Goal: Task Accomplishment & Management: Use online tool/utility

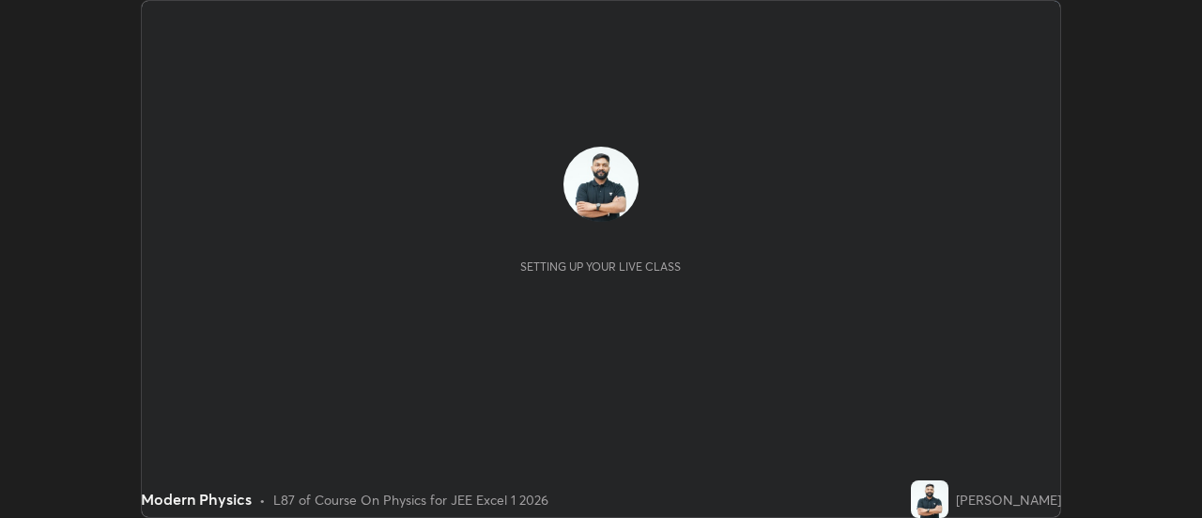
scroll to position [518, 1201]
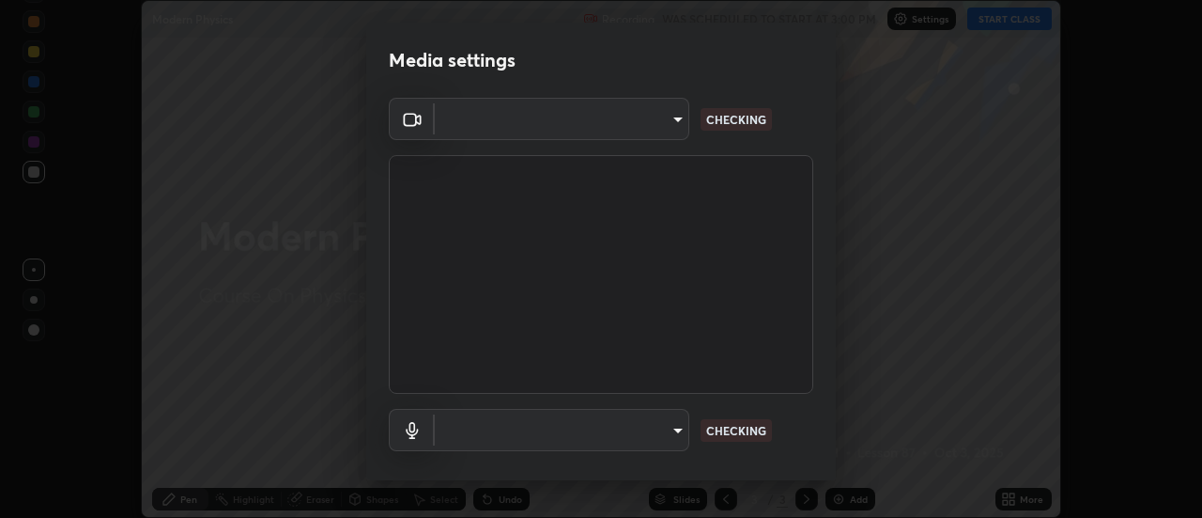
type input "17f3146ffc408401482da091302dd484cdfe799ef6154e21a3a5c8c08ece1141"
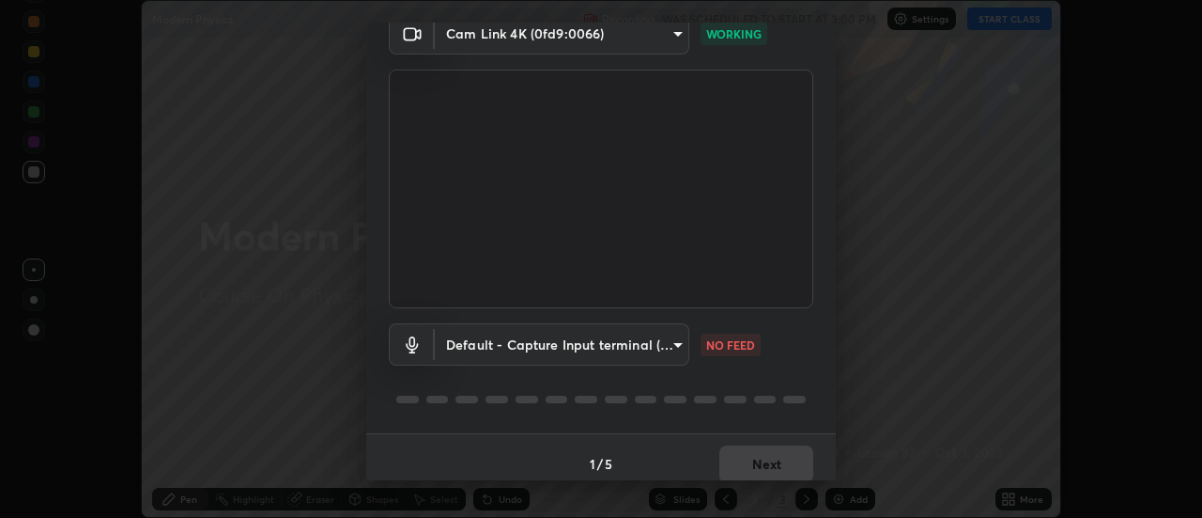
scroll to position [99, 0]
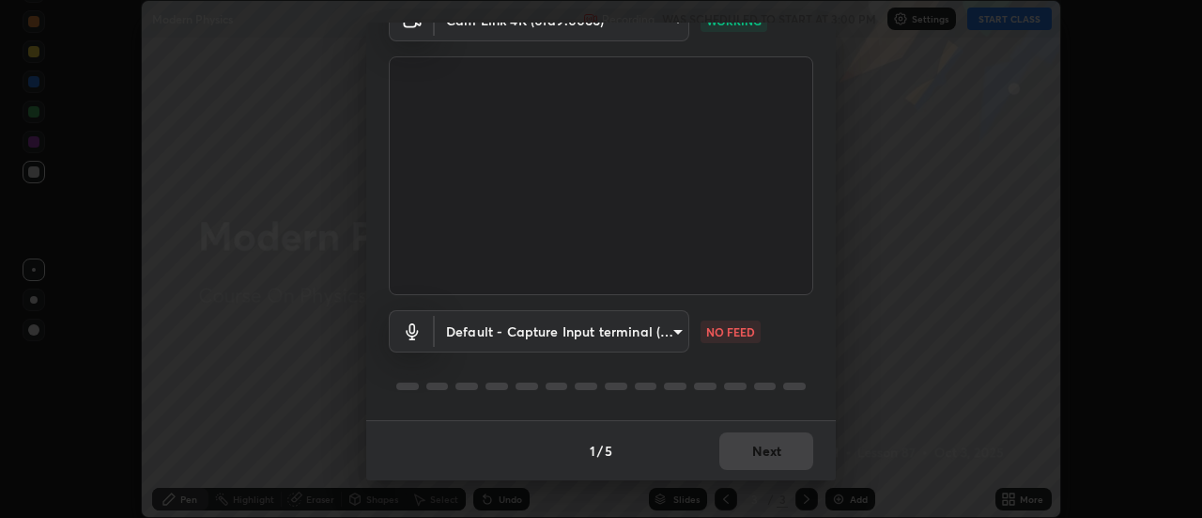
click at [672, 335] on body "Erase all Modern Physics Recording WAS SCHEDULED TO START AT 3:00 PM Settings S…" at bounding box center [601, 259] width 1202 height 518
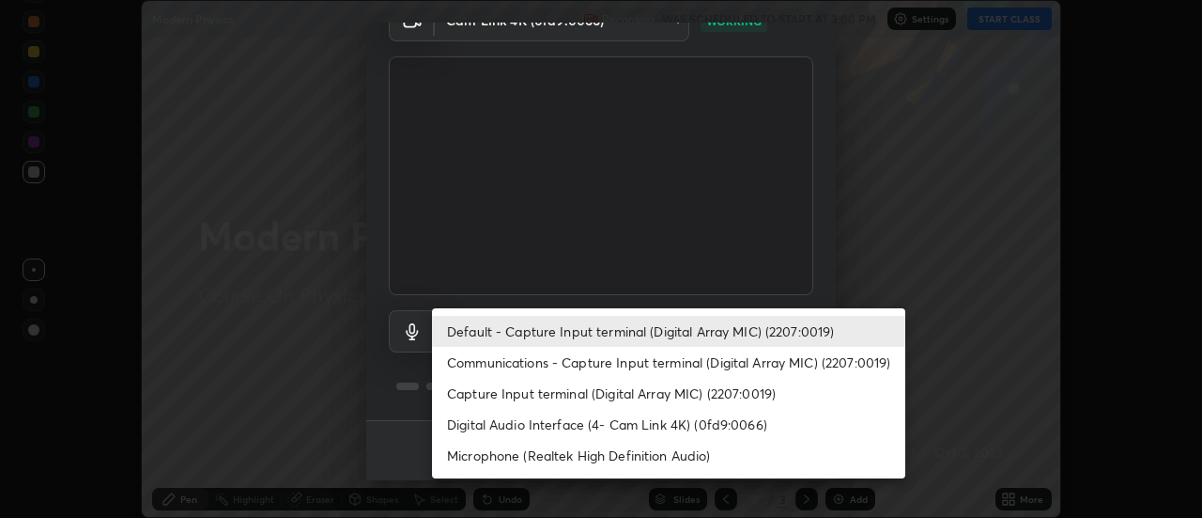
click at [626, 365] on li "Communications - Capture Input terminal (Digital Array MIC) (2207:0019)" at bounding box center [668, 362] width 473 height 31
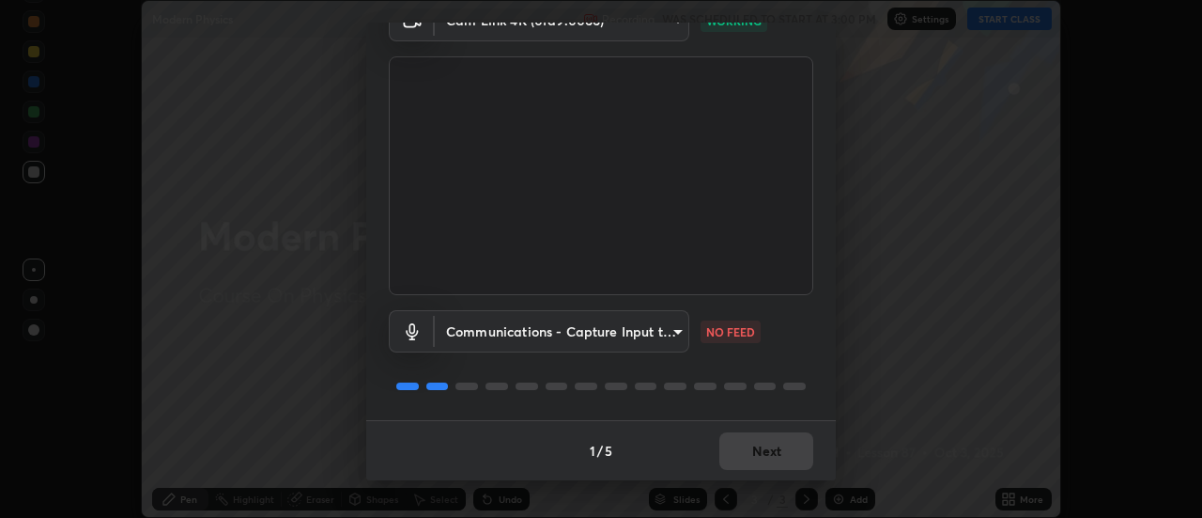
click at [624, 337] on body "Erase all Modern Physics Recording WAS SCHEDULED TO START AT 3:00 PM Settings S…" at bounding box center [601, 259] width 1202 height 518
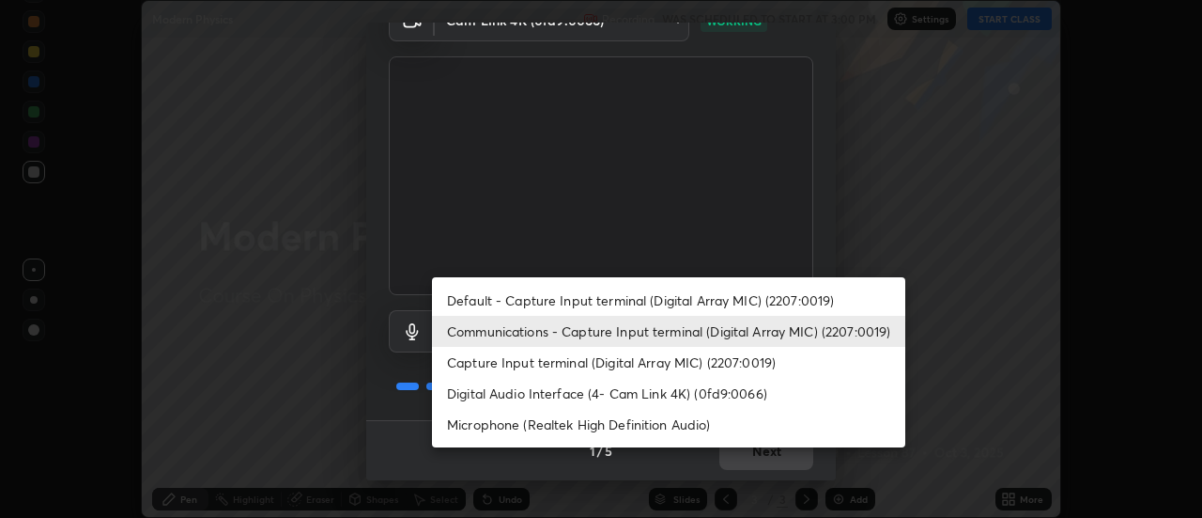
click at [634, 303] on li "Default - Capture Input terminal (Digital Array MIC) (2207:0019)" at bounding box center [668, 300] width 473 height 31
type input "default"
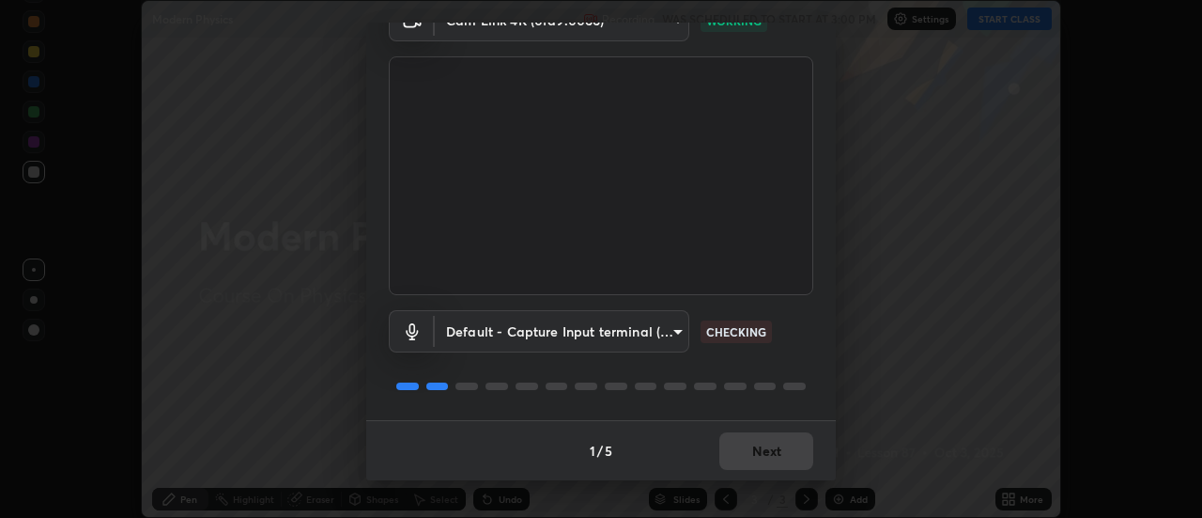
click at [766, 451] on div "1 / 5 Next" at bounding box center [601, 450] width 470 height 60
click at [779, 455] on div "1 / 5 Next" at bounding box center [601, 450] width 470 height 60
click at [789, 455] on div "1 / 5 Next" at bounding box center [601, 450] width 470 height 60
click at [792, 453] on div "1 / 5 Next" at bounding box center [601, 450] width 470 height 60
click at [794, 456] on div "1 / 5 Next" at bounding box center [601, 450] width 470 height 60
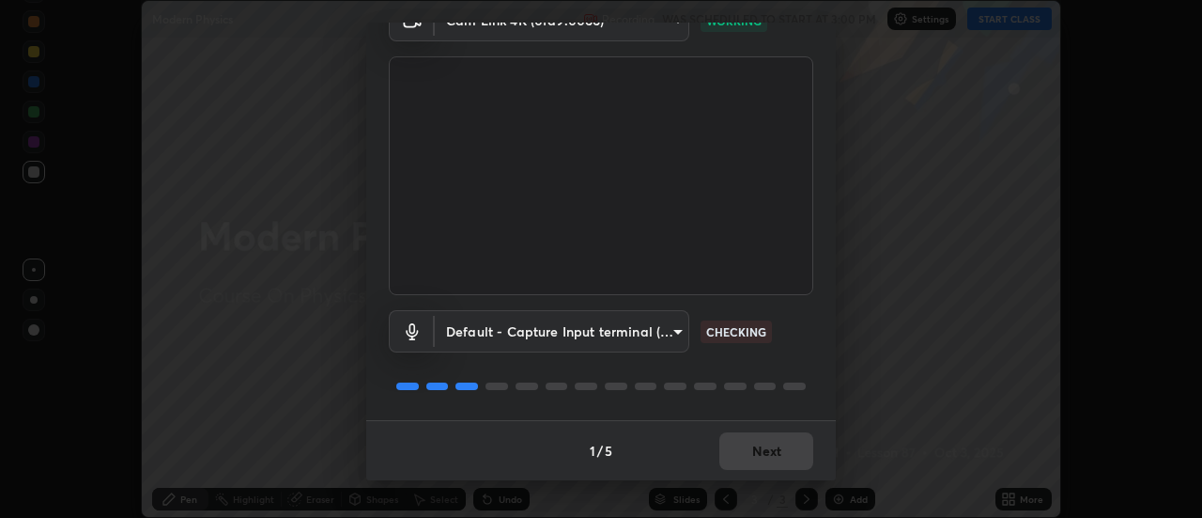
click at [796, 458] on div "1 / 5 Next" at bounding box center [601, 450] width 470 height 60
click at [796, 459] on div "1 / 5 Next" at bounding box center [601, 450] width 470 height 60
click at [797, 457] on div "1 / 5 Next" at bounding box center [601, 450] width 470 height 60
click at [797, 460] on div "1 / 5 Next" at bounding box center [601, 450] width 470 height 60
click at [796, 459] on div "1 / 5 Next" at bounding box center [601, 450] width 470 height 60
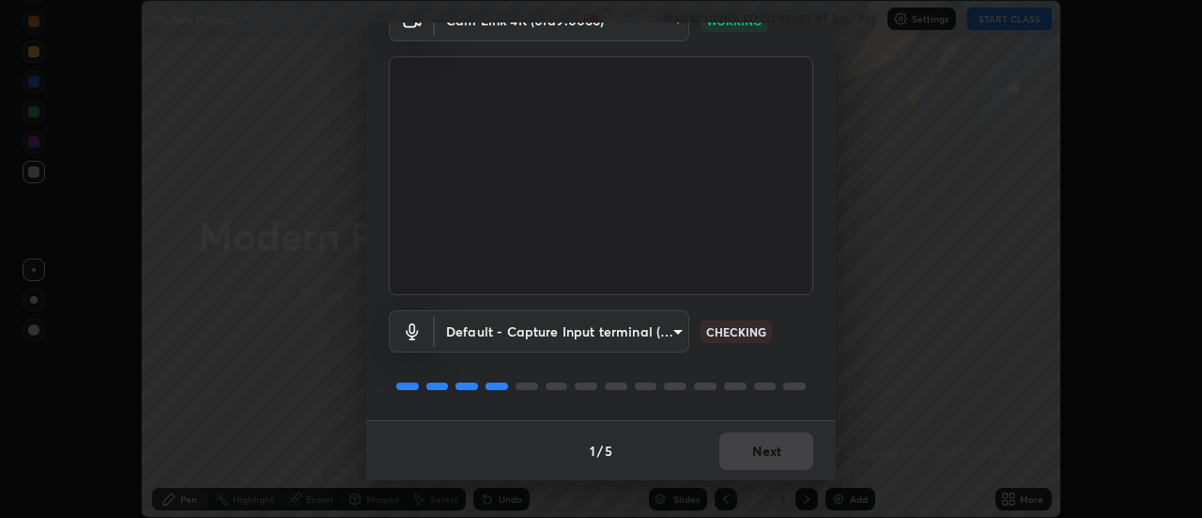
click at [795, 458] on div "1 / 5 Next" at bounding box center [601, 450] width 470 height 60
click at [796, 458] on div "1 / 5 Next" at bounding box center [601, 450] width 470 height 60
click at [797, 455] on div "1 / 5 Next" at bounding box center [601, 450] width 470 height 60
click at [801, 456] on div "1 / 5 Next" at bounding box center [601, 450] width 470 height 60
click at [802, 456] on div "1 / 5 Next" at bounding box center [601, 450] width 470 height 60
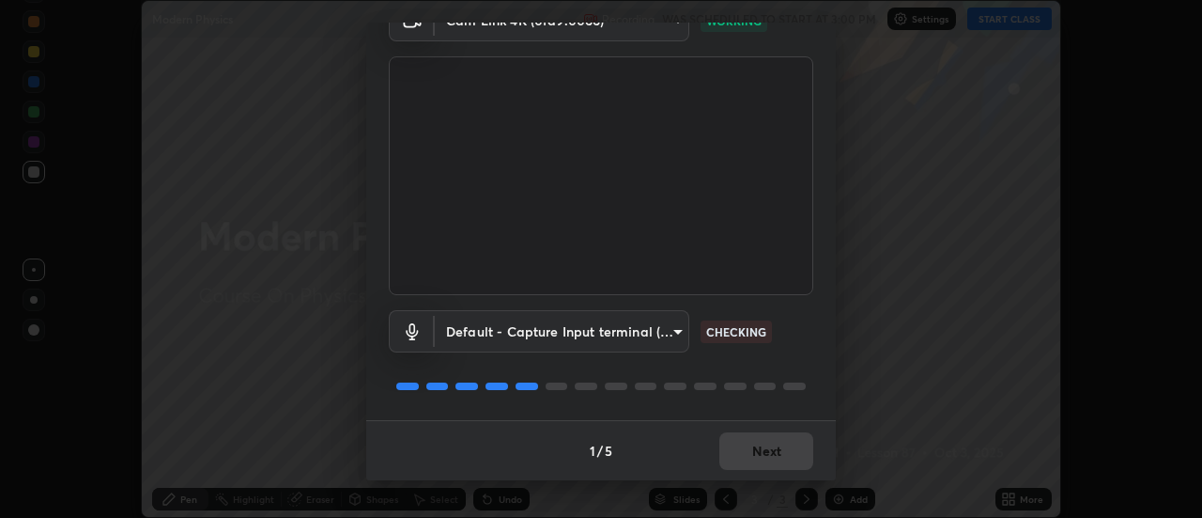
click at [799, 456] on button "Next" at bounding box center [766, 451] width 94 height 38
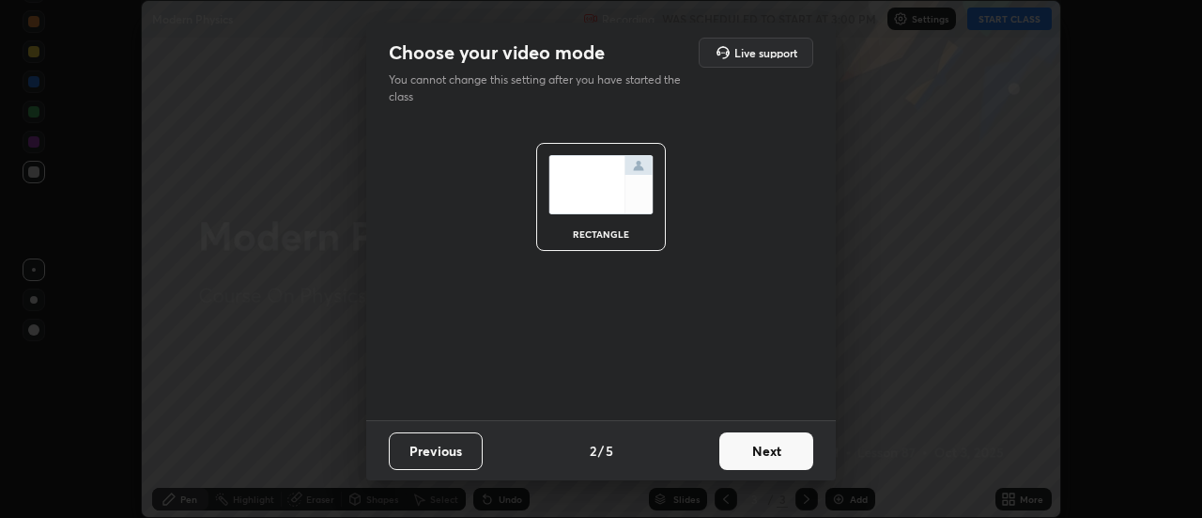
scroll to position [0, 0]
click at [797, 454] on button "Next" at bounding box center [766, 451] width 94 height 38
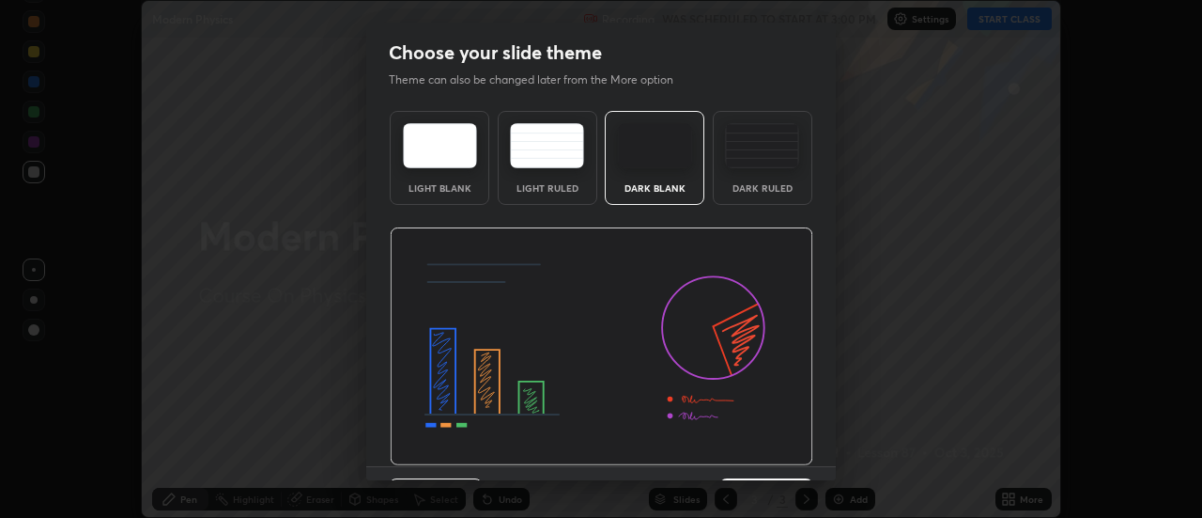
scroll to position [46, 0]
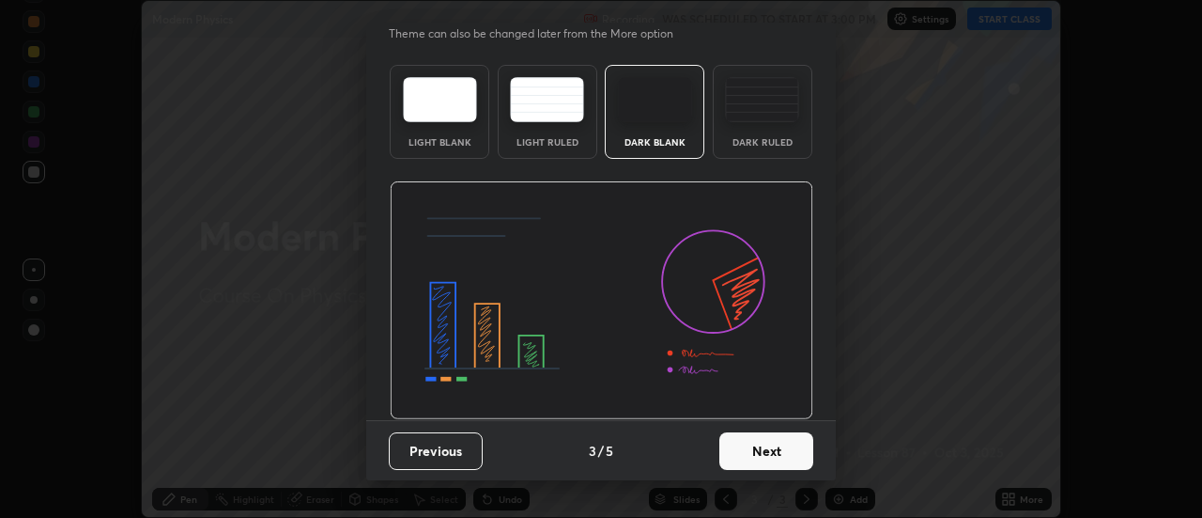
click at [802, 453] on button "Next" at bounding box center [766, 451] width 94 height 38
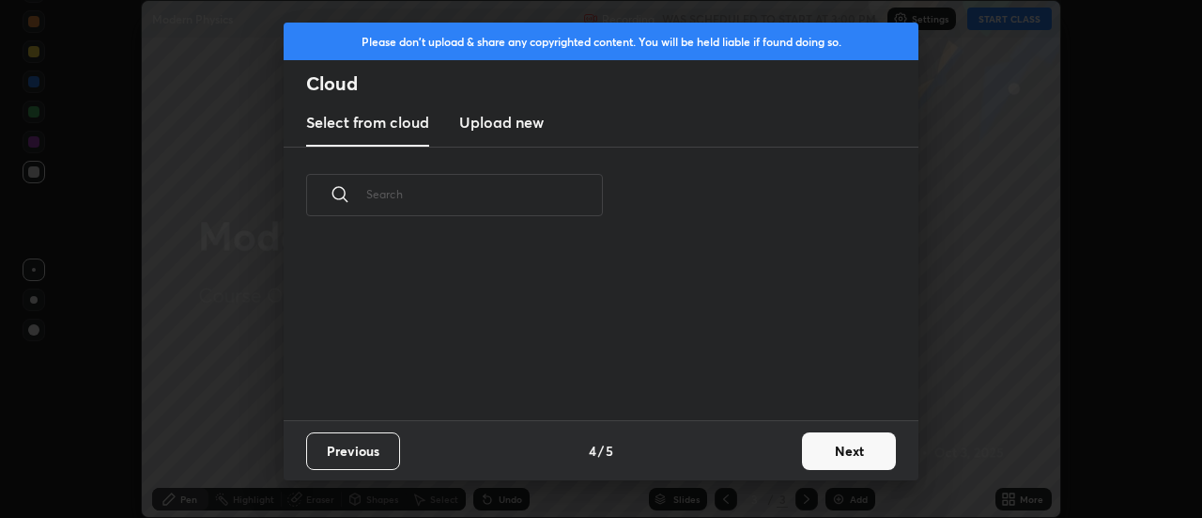
scroll to position [0, 0]
click at [804, 454] on button "Next" at bounding box center [849, 451] width 94 height 38
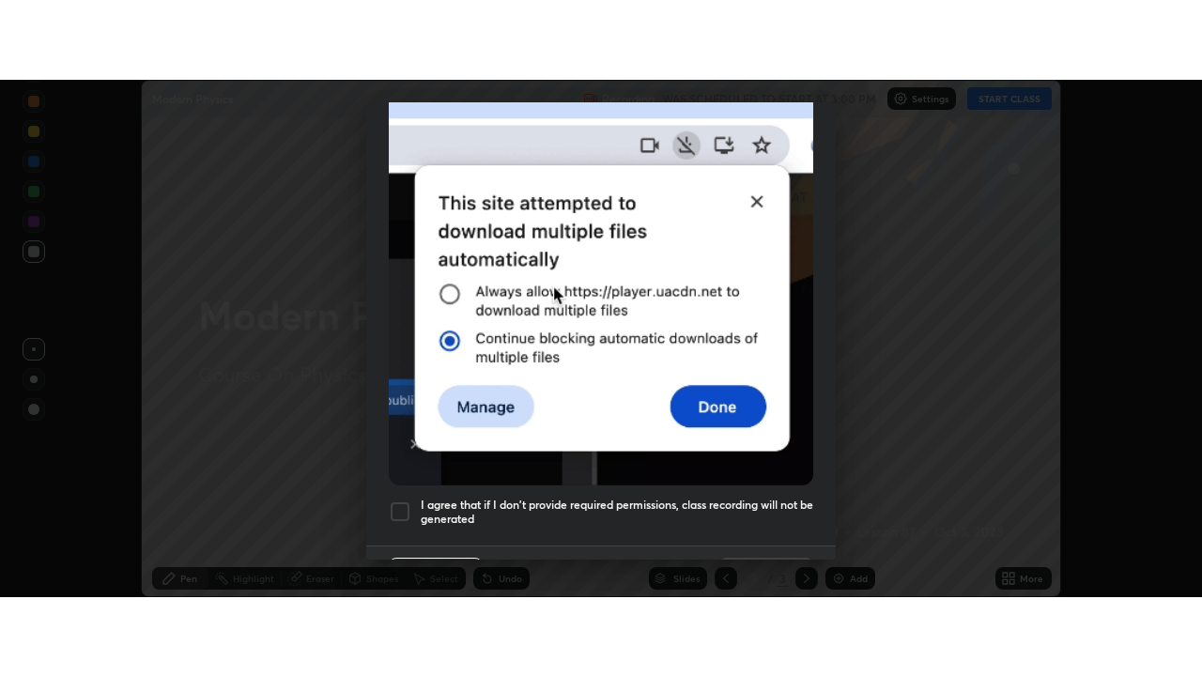
scroll to position [482, 0]
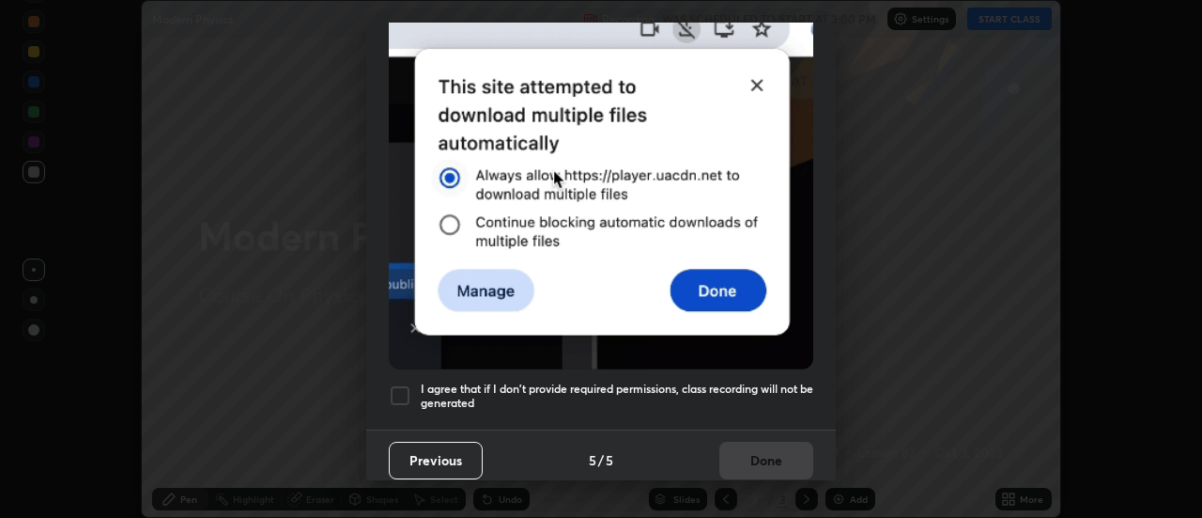
click at [761, 381] on h5 "I agree that if I don't provide required permissions, class recording will not …" at bounding box center [617, 395] width 393 height 29
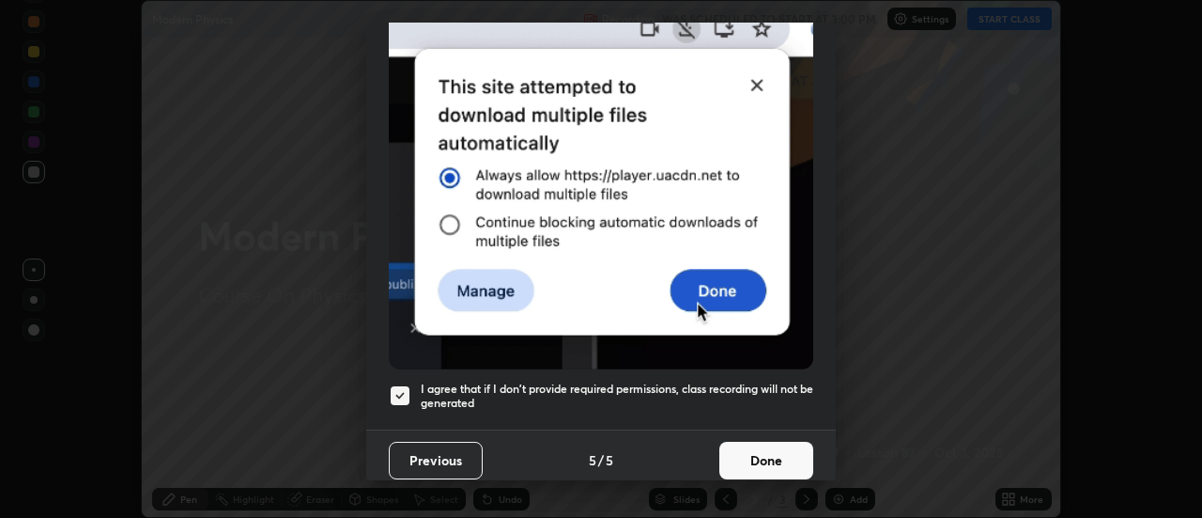
click at [779, 466] on button "Done" at bounding box center [766, 460] width 94 height 38
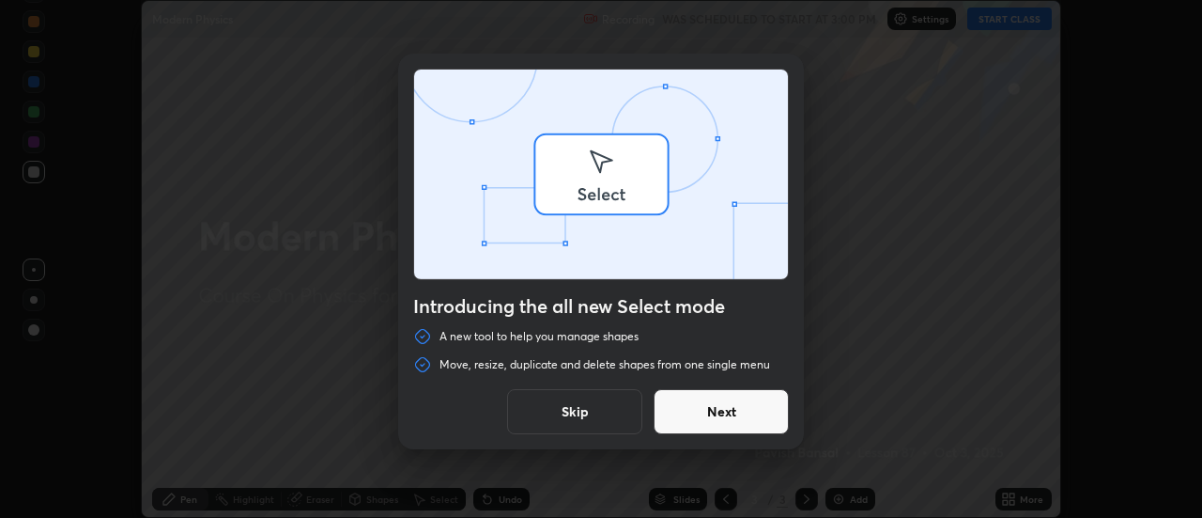
click at [1028, 500] on div "Introducing the all new Select mode A new tool to help you manage shapes Move, …" at bounding box center [601, 259] width 1202 height 518
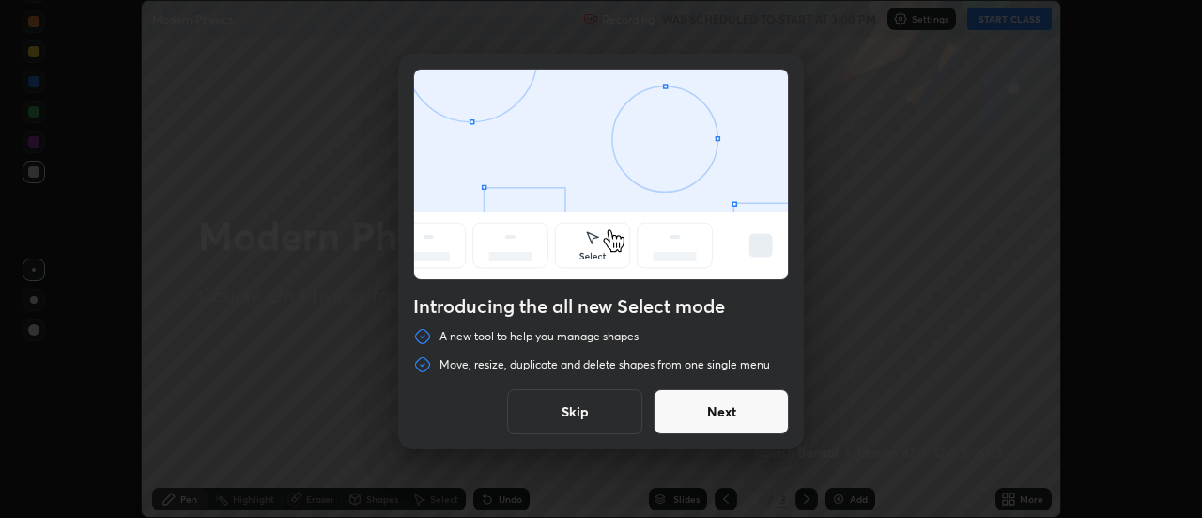
click at [627, 410] on button "Skip" at bounding box center [574, 411] width 135 height 45
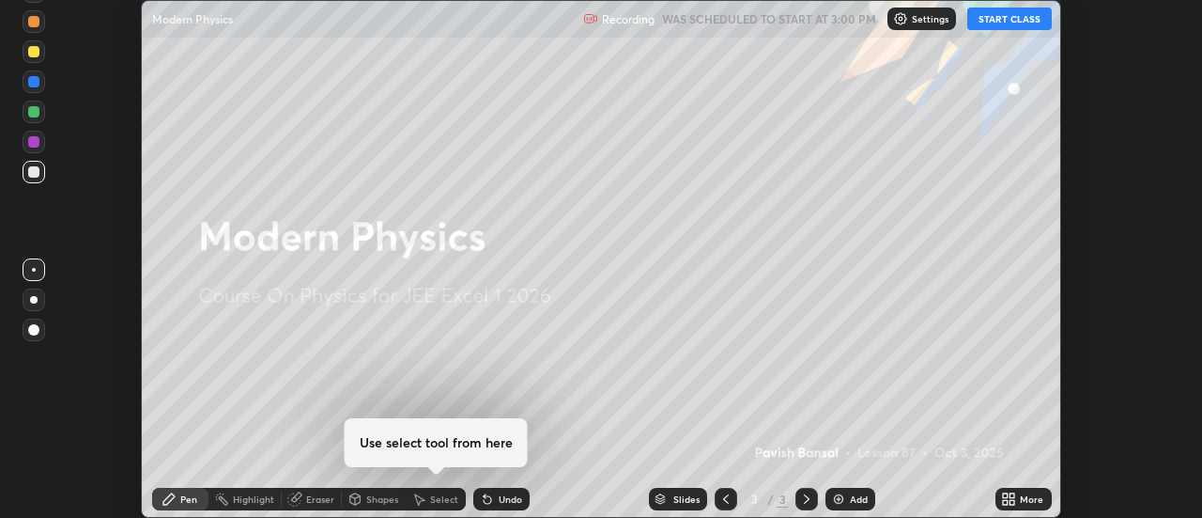
click at [1012, 495] on icon at bounding box center [1013, 495] width 5 height 5
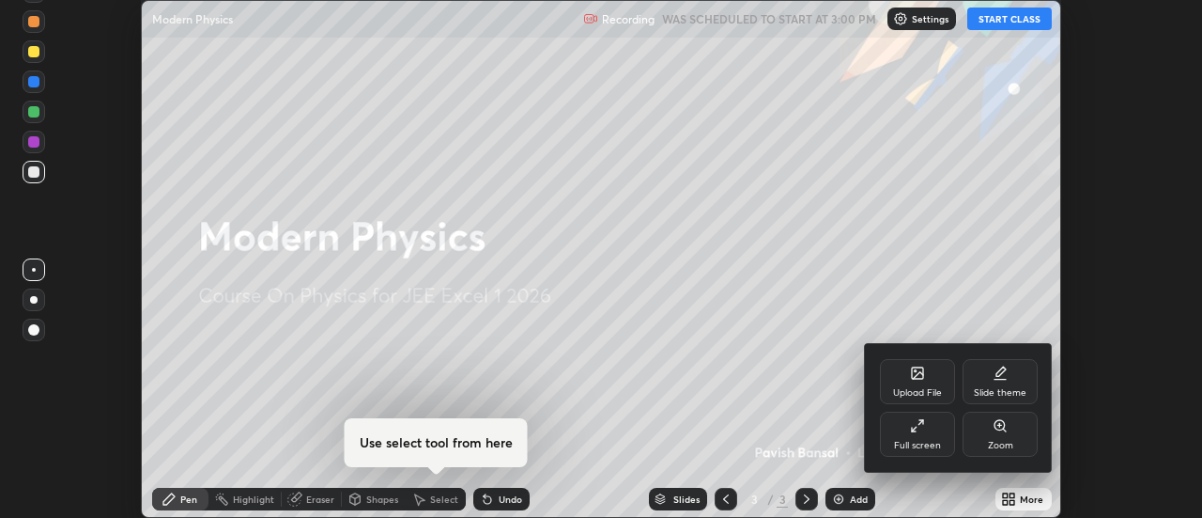
click at [914, 445] on div "Full screen" at bounding box center [917, 444] width 47 height 9
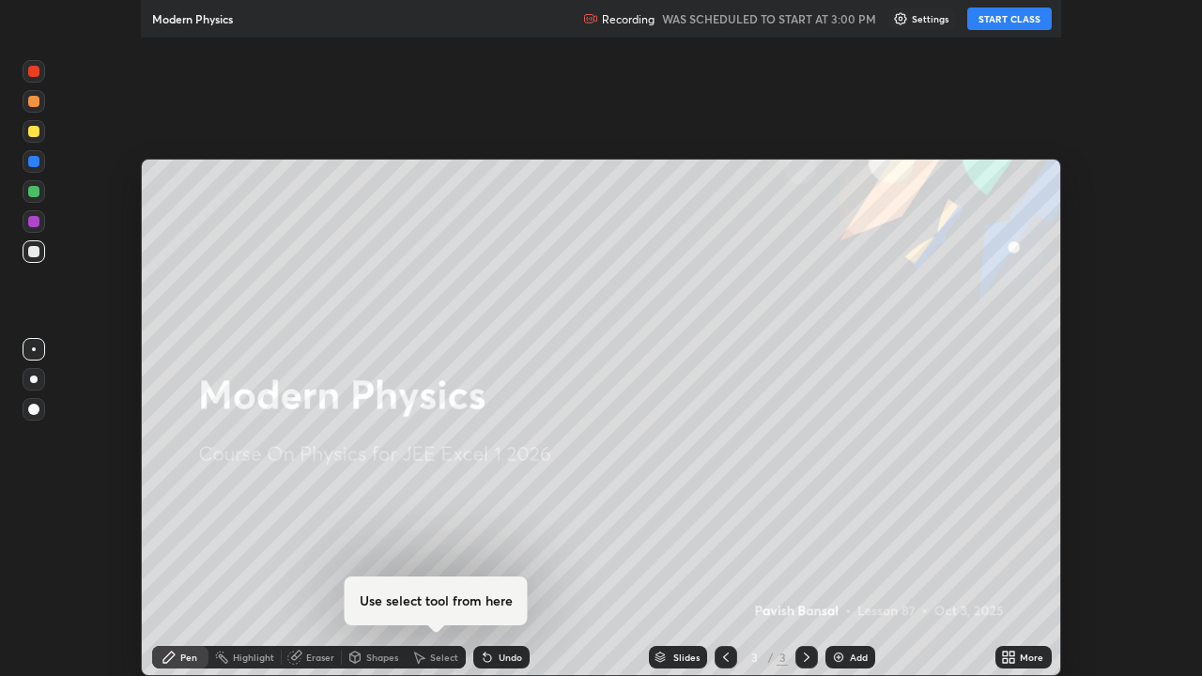
scroll to position [676, 1202]
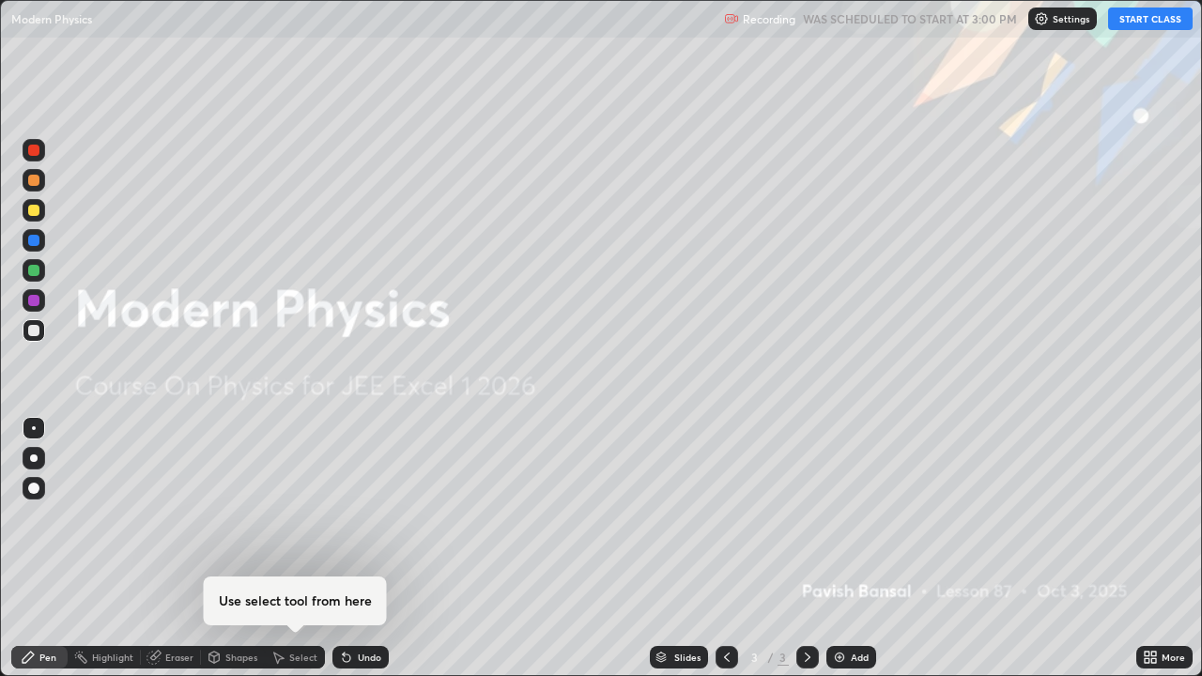
click at [1126, 17] on button "START CLASS" at bounding box center [1150, 19] width 85 height 23
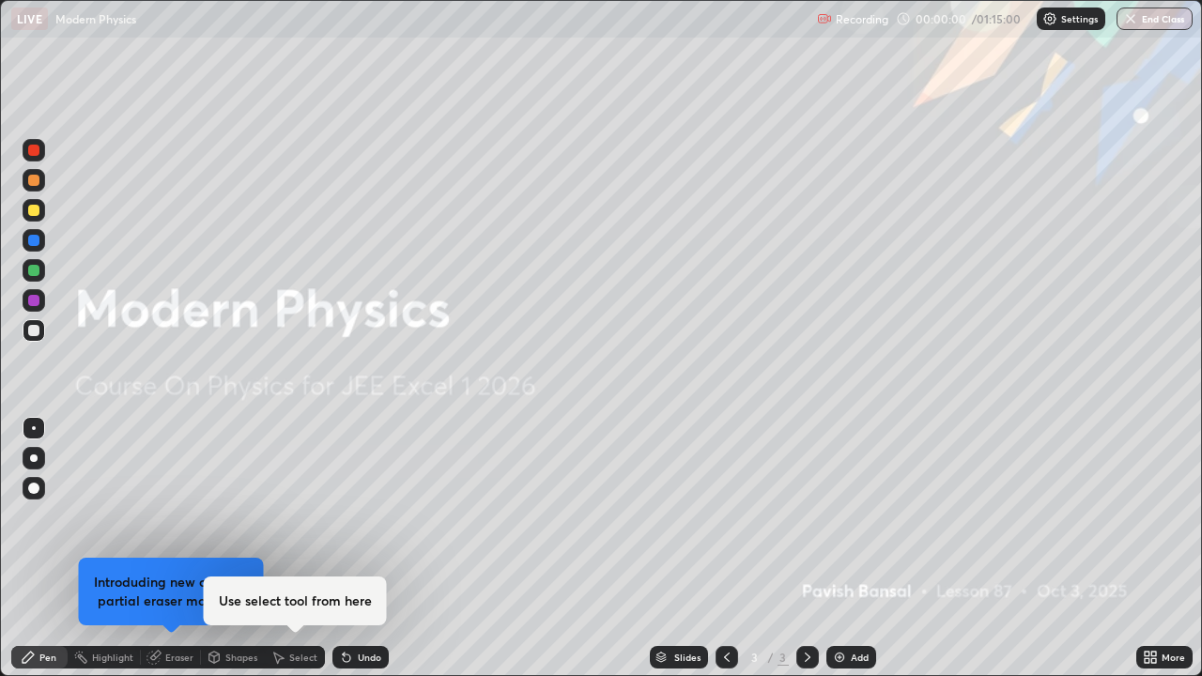
click at [842, 517] on img at bounding box center [839, 657] width 15 height 15
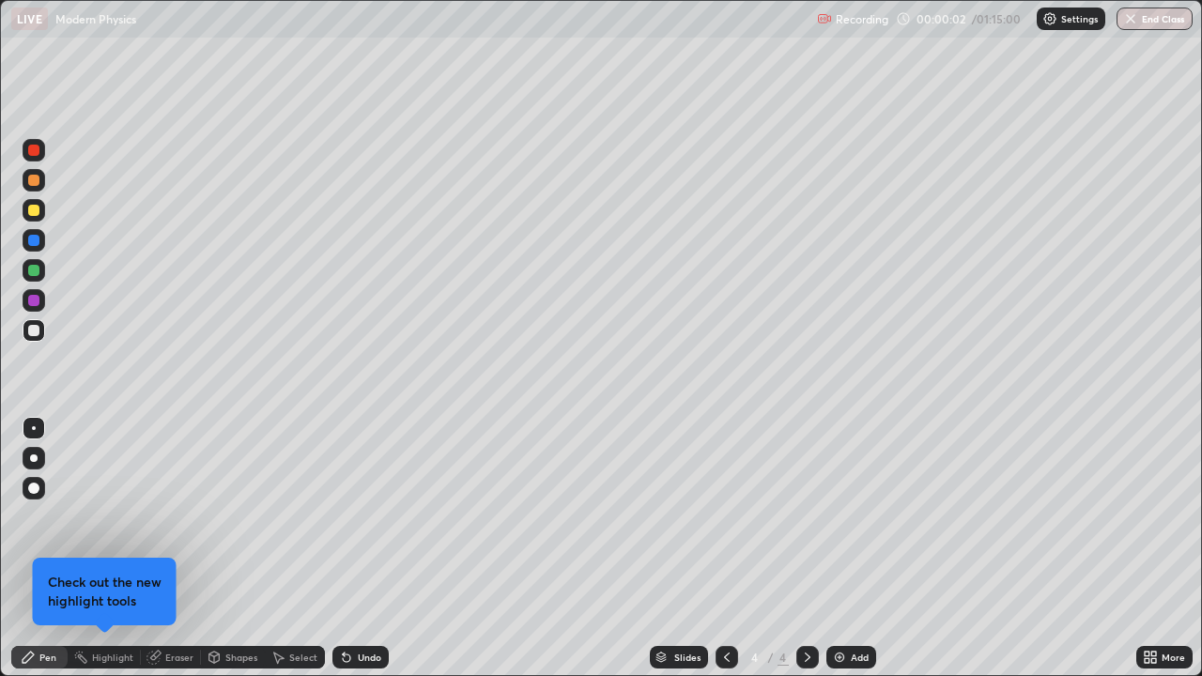
click at [33, 455] on div at bounding box center [34, 459] width 8 height 8
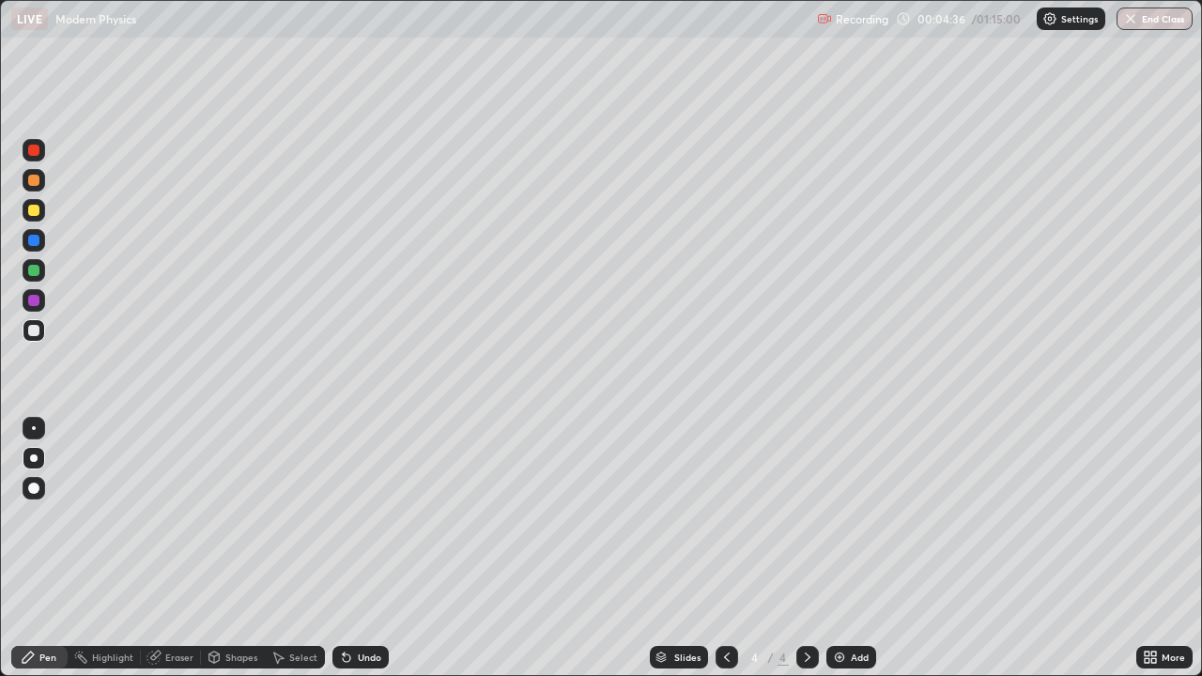
click at [861, 517] on div "Add" at bounding box center [860, 657] width 18 height 9
click at [39, 279] on div at bounding box center [34, 270] width 23 height 23
click at [34, 240] on div at bounding box center [33, 240] width 11 height 11
click at [119, 517] on div "Highlight" at bounding box center [112, 657] width 41 height 9
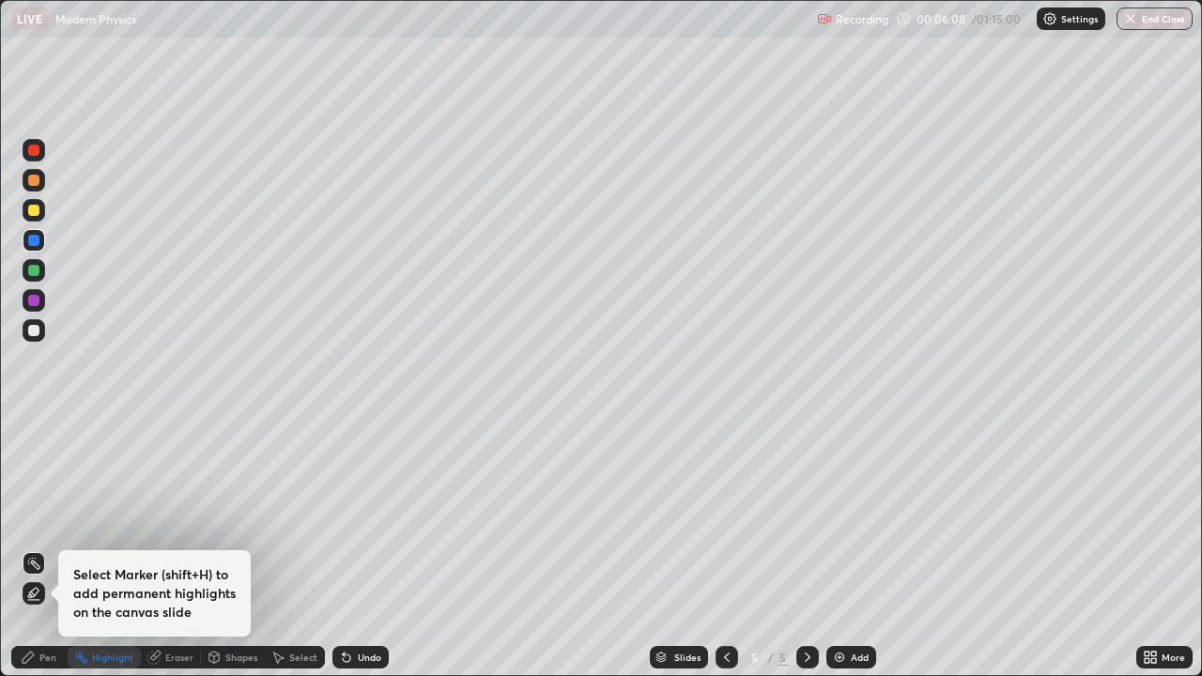
click at [45, 517] on div "Pen" at bounding box center [47, 657] width 17 height 9
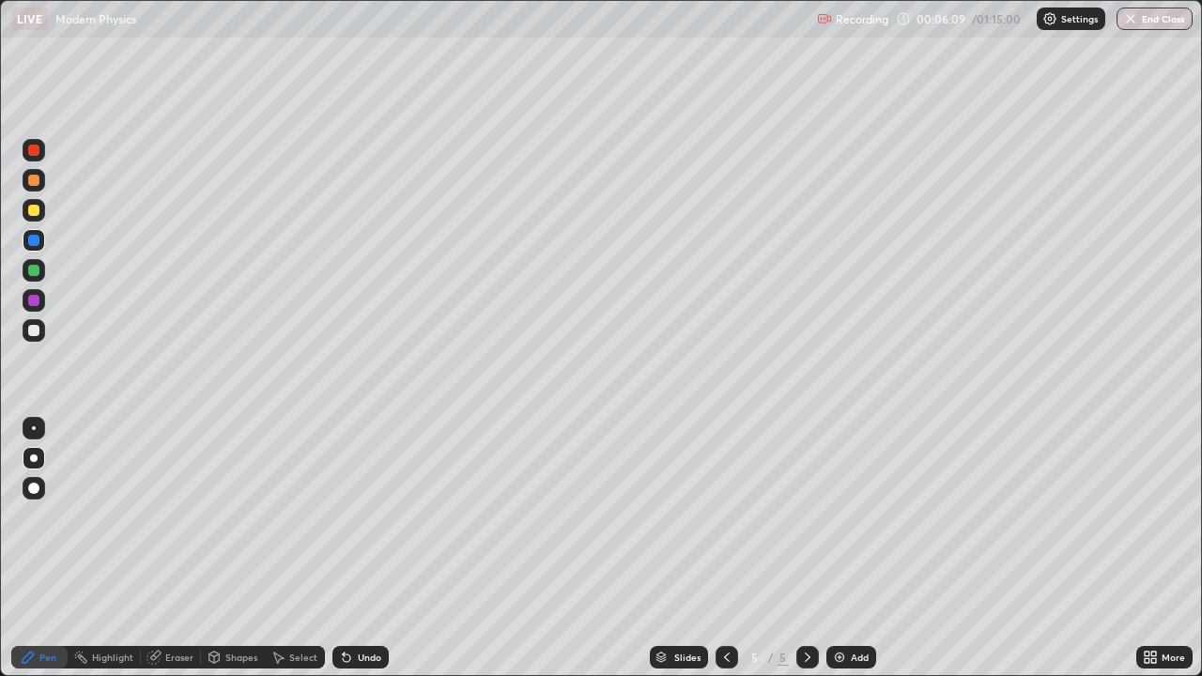
click at [34, 271] on div at bounding box center [33, 270] width 11 height 11
click at [186, 517] on div "Eraser" at bounding box center [179, 657] width 28 height 9
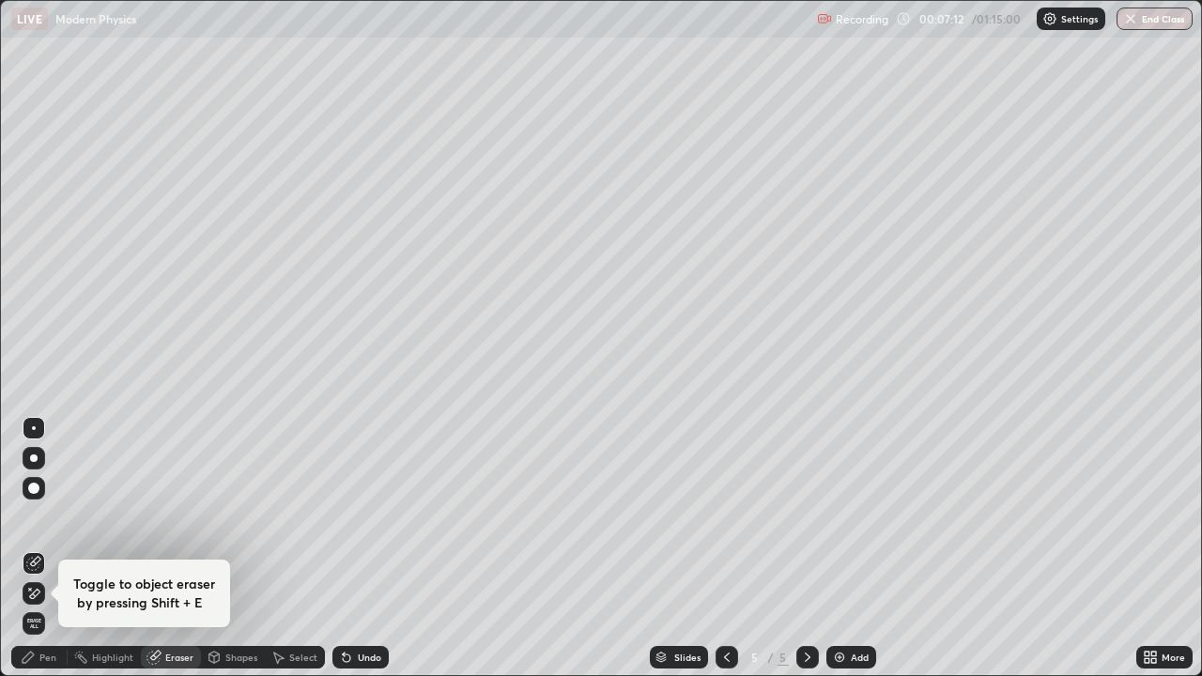
click at [48, 517] on div "Pen" at bounding box center [47, 657] width 17 height 9
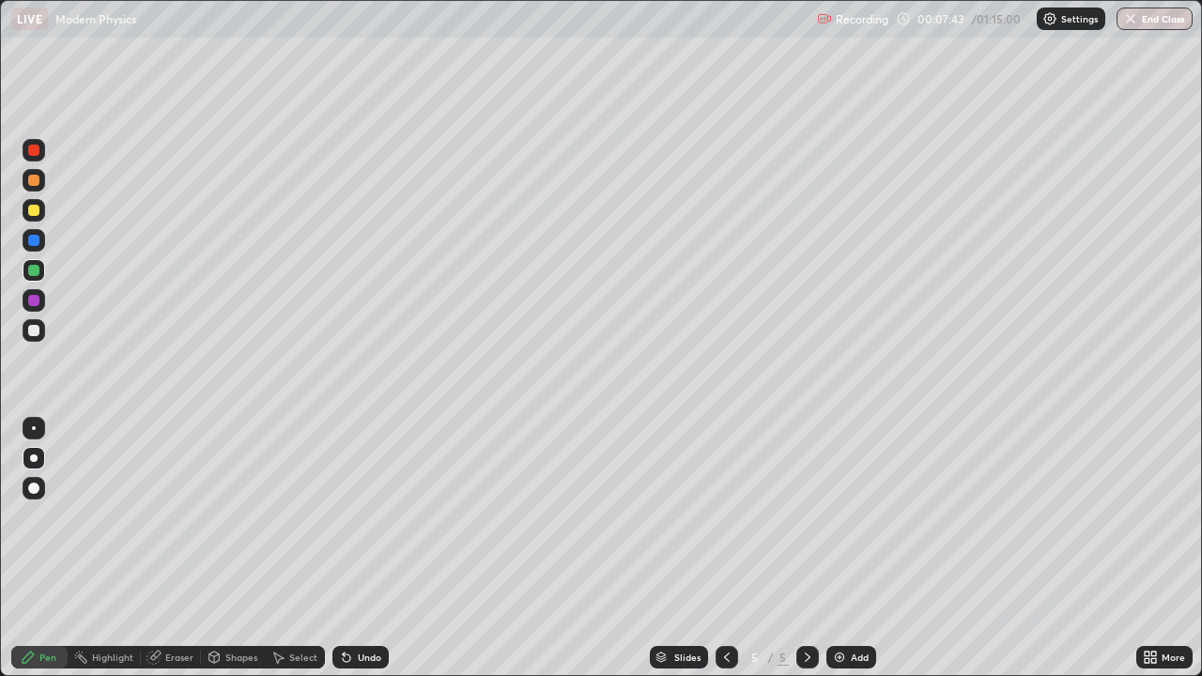
click at [368, 517] on div "Undo" at bounding box center [369, 657] width 23 height 9
click at [367, 517] on div "Undo" at bounding box center [369, 657] width 23 height 9
click at [371, 517] on div "Undo" at bounding box center [369, 657] width 23 height 9
click at [373, 517] on div "Undo" at bounding box center [369, 657] width 23 height 9
click at [369, 517] on div "Undo" at bounding box center [369, 657] width 23 height 9
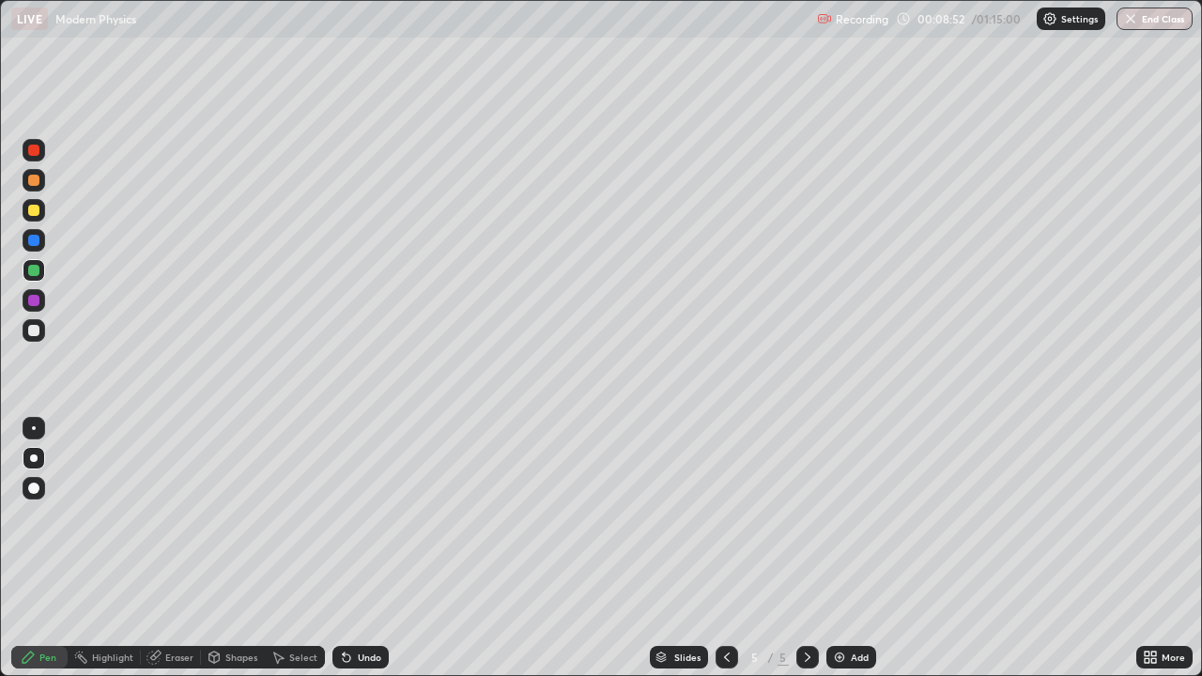
click at [846, 517] on div "Add" at bounding box center [852, 657] width 50 height 23
click at [39, 334] on div at bounding box center [33, 330] width 11 height 11
click at [376, 517] on div "Undo" at bounding box center [360, 657] width 56 height 23
click at [179, 517] on div "Eraser" at bounding box center [171, 657] width 60 height 23
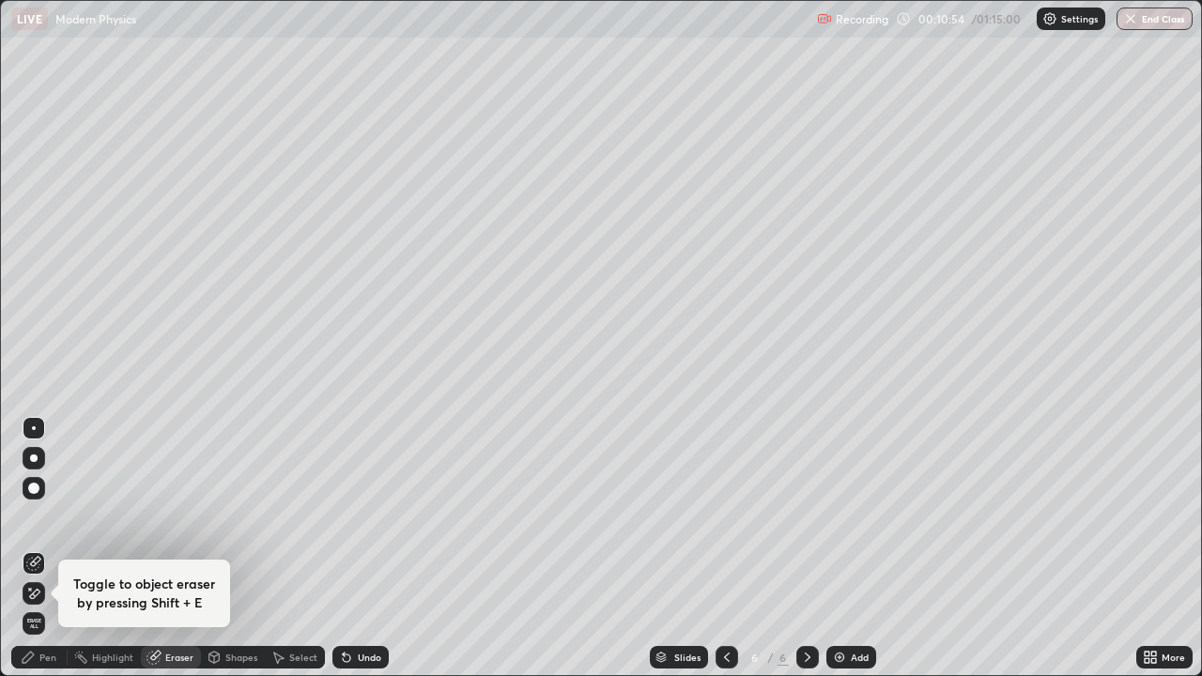
click at [54, 517] on div "Pen" at bounding box center [47, 657] width 17 height 9
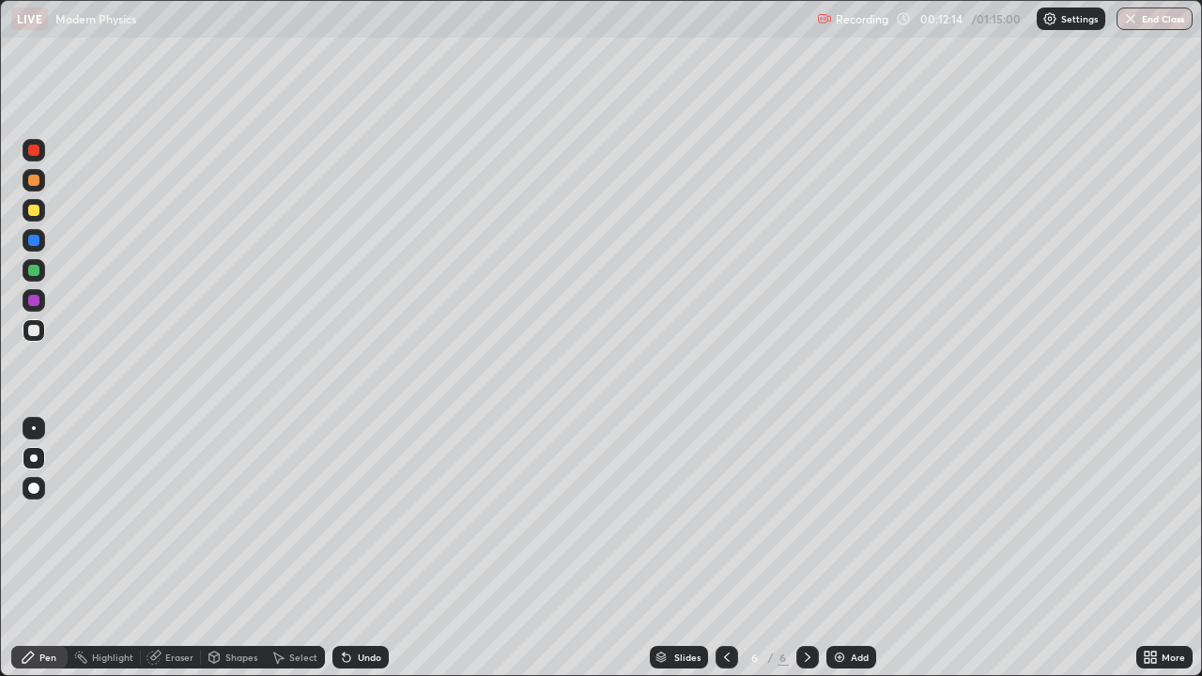
click at [847, 517] on div "Add" at bounding box center [852, 657] width 50 height 23
click at [37, 215] on div at bounding box center [33, 210] width 11 height 11
click at [38, 330] on div at bounding box center [33, 330] width 11 height 11
click at [35, 334] on div at bounding box center [33, 330] width 11 height 11
click at [32, 212] on div at bounding box center [33, 210] width 11 height 11
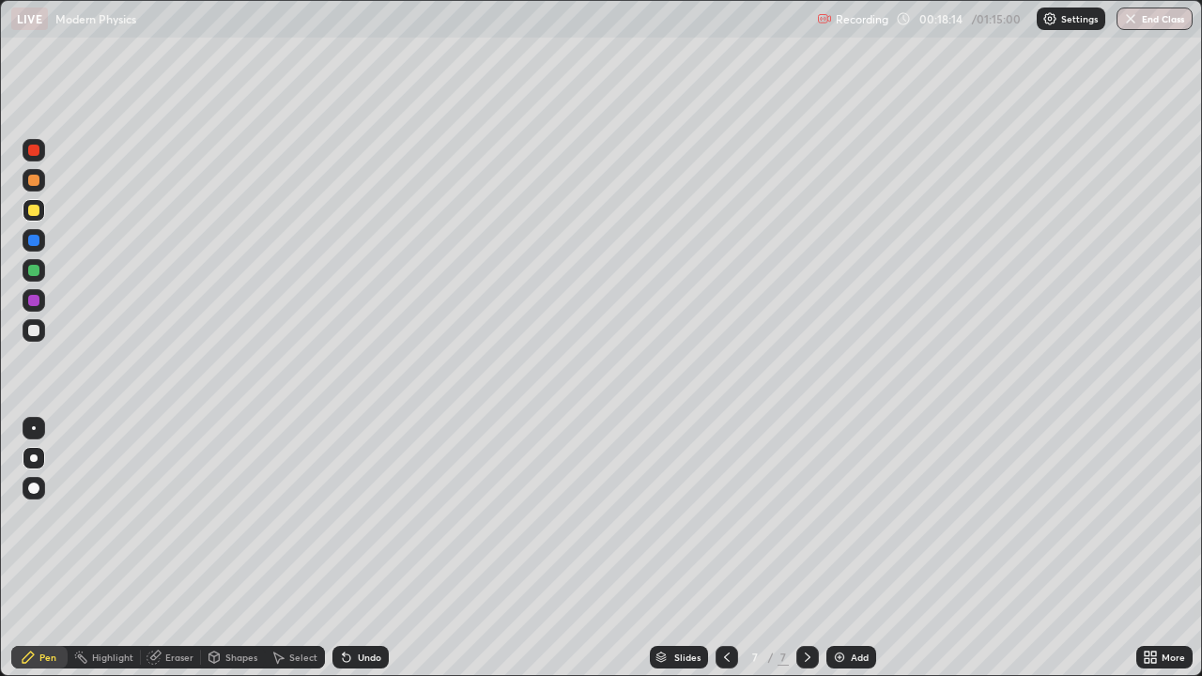
click at [351, 517] on div "Undo" at bounding box center [357, 658] width 64 height 38
click at [376, 517] on div "Undo" at bounding box center [360, 657] width 56 height 23
click at [358, 517] on div "Undo" at bounding box center [369, 657] width 23 height 9
click at [376, 517] on div "Undo" at bounding box center [369, 657] width 23 height 9
click at [365, 517] on div "Undo" at bounding box center [369, 657] width 23 height 9
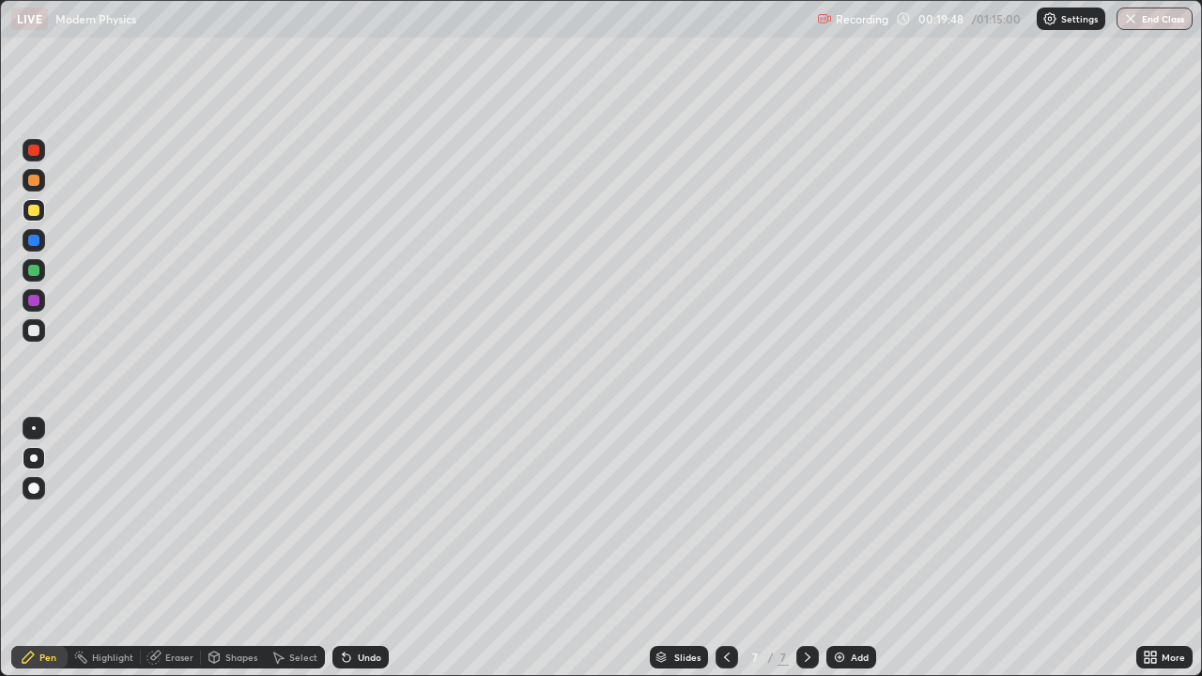
click at [364, 517] on div "Undo" at bounding box center [369, 657] width 23 height 9
click at [372, 517] on div "Undo" at bounding box center [369, 657] width 23 height 9
click at [363, 517] on div "Undo" at bounding box center [369, 657] width 23 height 9
click at [844, 517] on img at bounding box center [839, 657] width 15 height 15
click at [36, 332] on div at bounding box center [33, 330] width 11 height 11
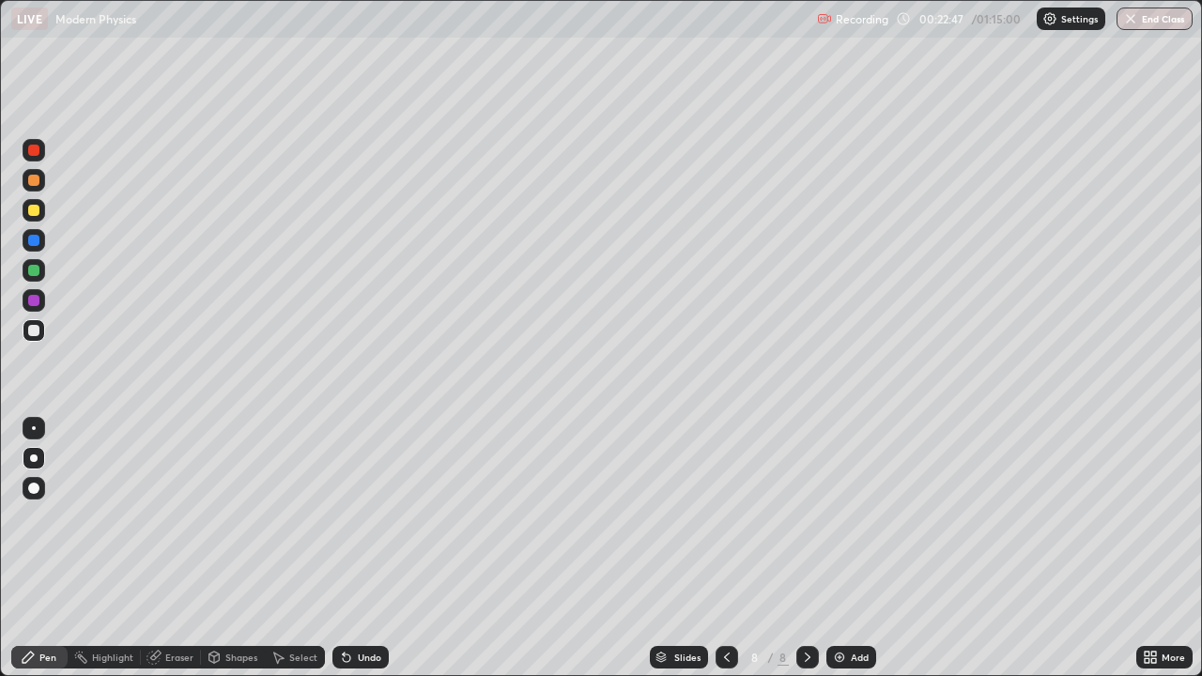
click at [341, 517] on icon at bounding box center [346, 657] width 15 height 15
click at [726, 517] on icon at bounding box center [727, 657] width 6 height 9
click at [815, 517] on div at bounding box center [807, 657] width 23 height 23
click at [847, 517] on div "Add" at bounding box center [852, 657] width 50 height 23
click at [34, 458] on div at bounding box center [34, 459] width 8 height 8
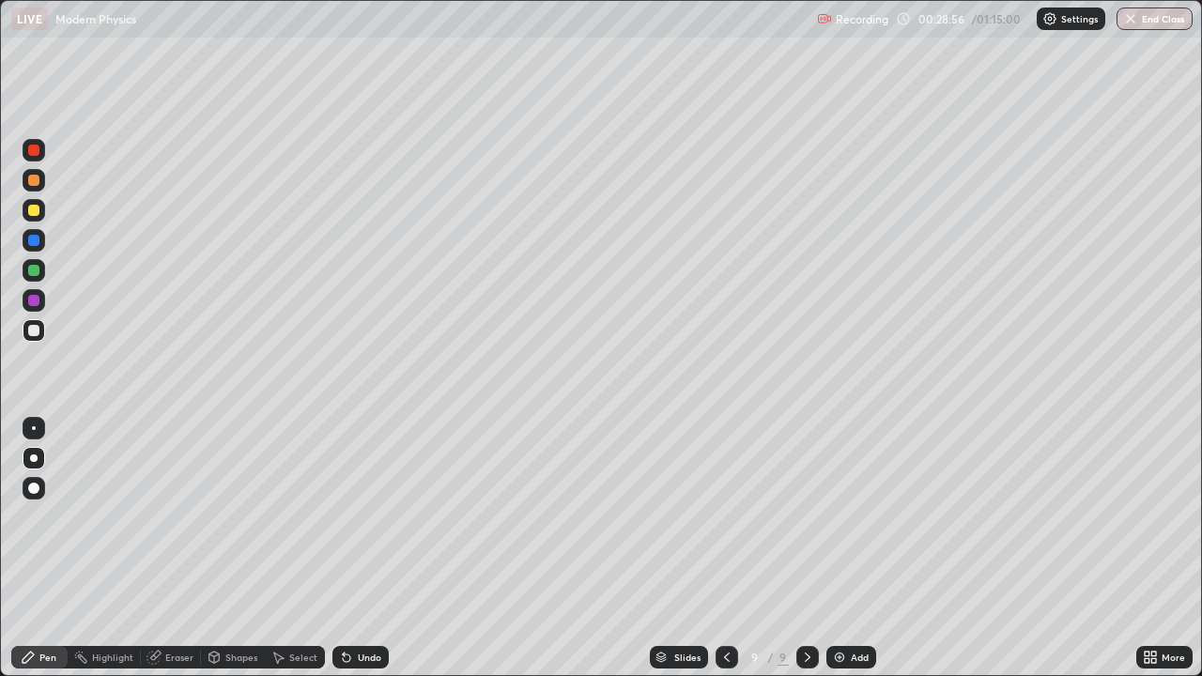
click at [42, 330] on div at bounding box center [34, 330] width 23 height 23
click at [355, 517] on div "Undo" at bounding box center [360, 657] width 56 height 23
click at [35, 209] on div at bounding box center [33, 210] width 11 height 11
click at [166, 517] on div "Eraser" at bounding box center [179, 657] width 28 height 9
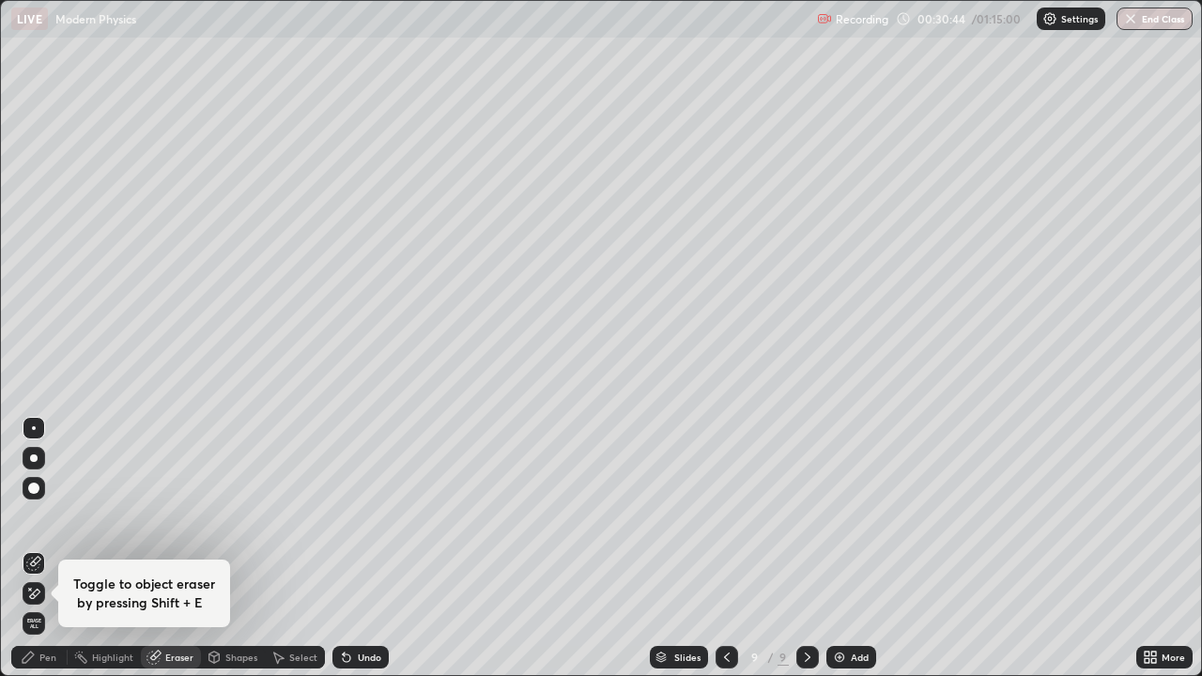
click at [49, 517] on div "Pen" at bounding box center [47, 657] width 17 height 9
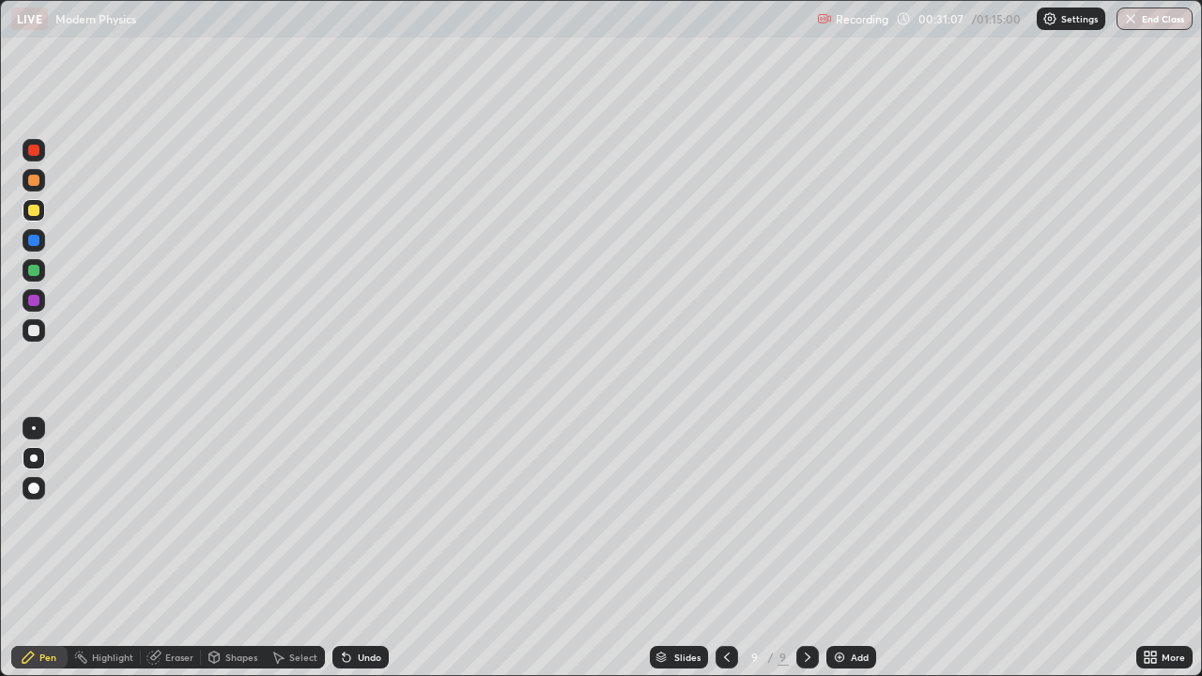
click at [35, 332] on div at bounding box center [33, 330] width 11 height 11
click at [36, 185] on div at bounding box center [33, 180] width 11 height 11
click at [365, 517] on div "Undo" at bounding box center [369, 657] width 23 height 9
click at [38, 335] on div at bounding box center [33, 330] width 11 height 11
click at [38, 332] on div at bounding box center [33, 330] width 11 height 11
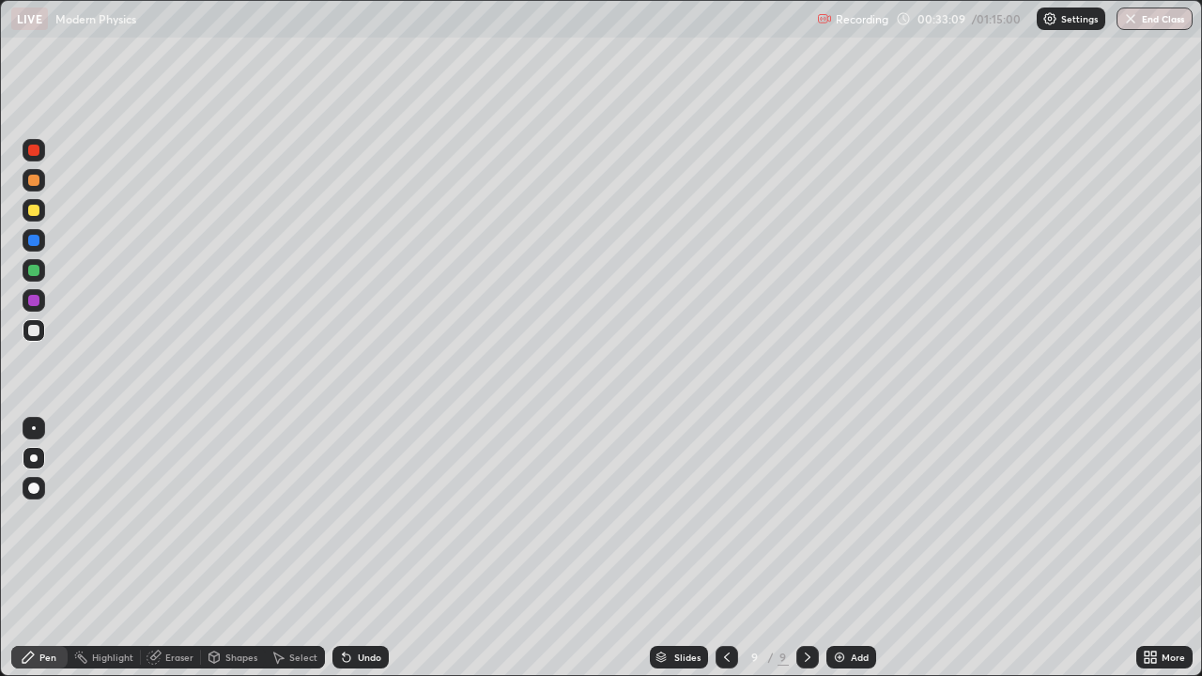
click at [366, 517] on div "Undo" at bounding box center [369, 657] width 23 height 9
click at [370, 517] on div "Undo" at bounding box center [369, 657] width 23 height 9
click at [376, 517] on div "Undo" at bounding box center [369, 657] width 23 height 9
click at [370, 517] on div "Undo" at bounding box center [369, 657] width 23 height 9
click at [35, 301] on div at bounding box center [33, 300] width 11 height 11
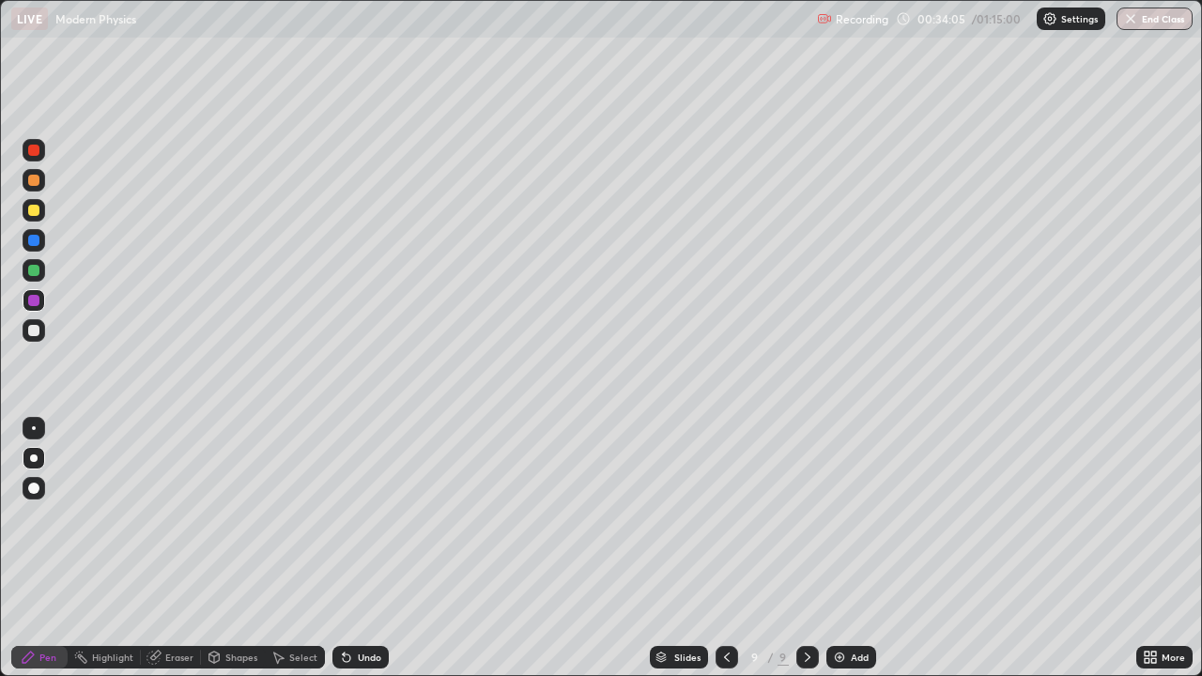
click at [379, 517] on div "Undo" at bounding box center [360, 657] width 56 height 23
click at [363, 517] on div "Undo" at bounding box center [369, 657] width 23 height 9
click at [844, 517] on img at bounding box center [839, 657] width 15 height 15
click at [38, 332] on div at bounding box center [33, 330] width 11 height 11
click at [366, 517] on div "Undo" at bounding box center [369, 657] width 23 height 9
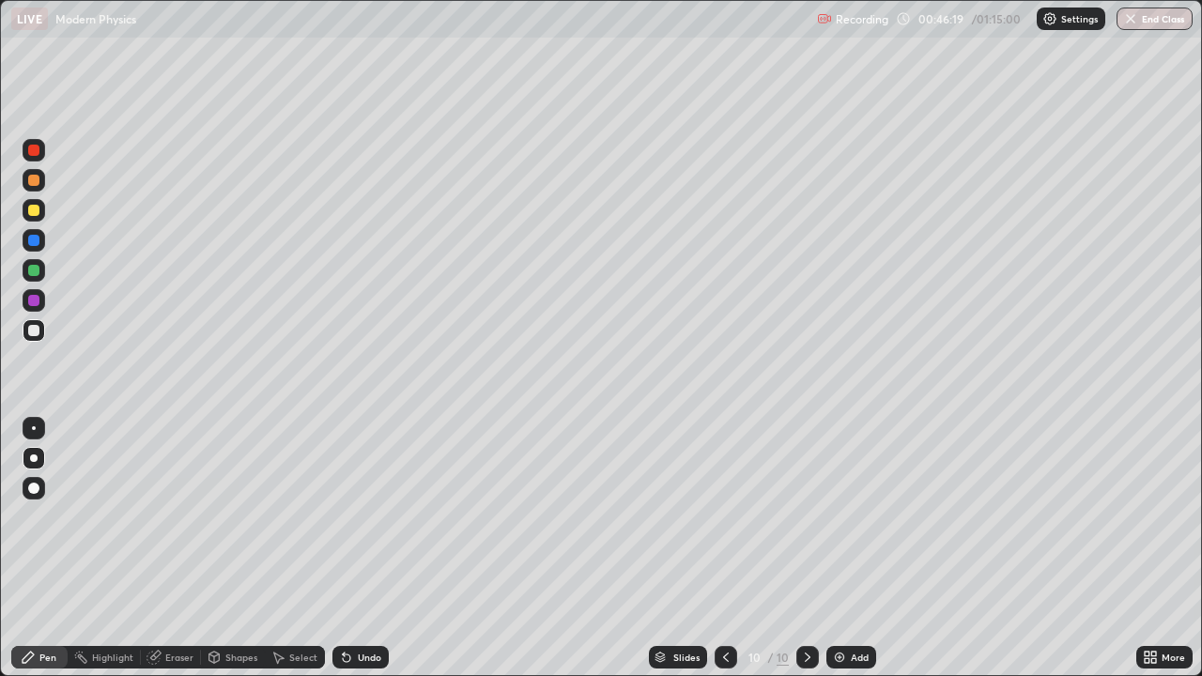
click at [34, 212] on div at bounding box center [33, 210] width 11 height 11
click at [348, 517] on icon at bounding box center [346, 657] width 15 height 15
click at [343, 517] on icon at bounding box center [344, 654] width 2 height 2
click at [35, 327] on div at bounding box center [33, 330] width 11 height 11
click at [381, 517] on div "Undo" at bounding box center [360, 657] width 56 height 23
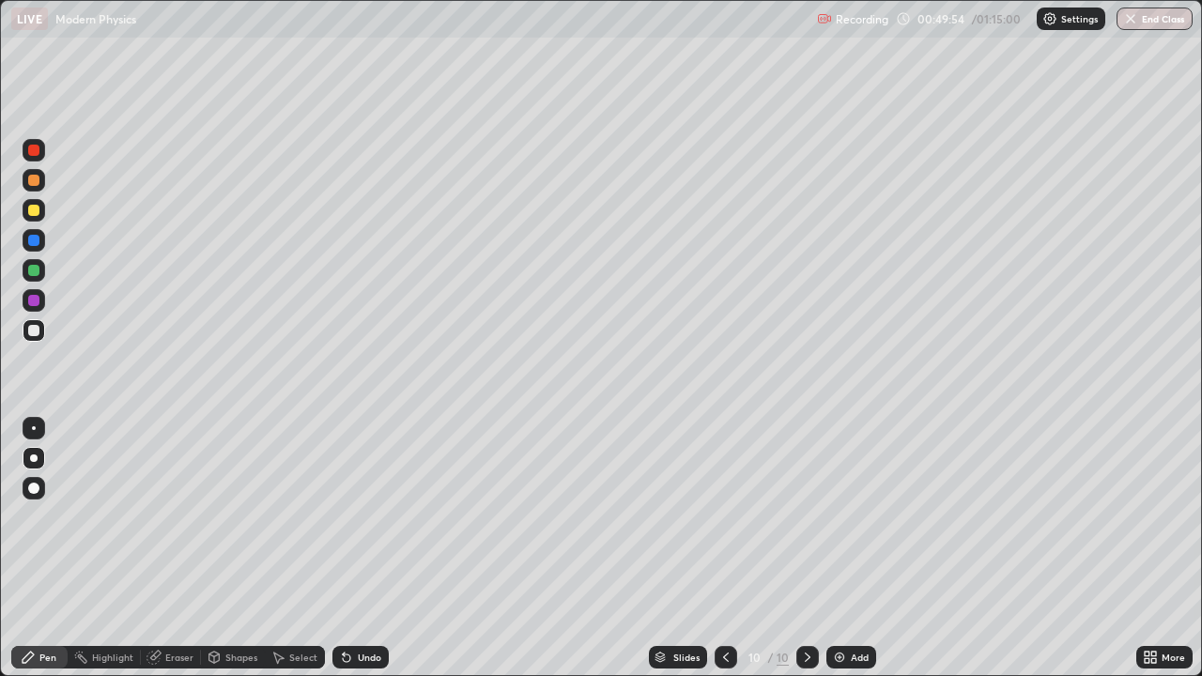
click at [384, 517] on div "Undo" at bounding box center [360, 657] width 56 height 23
click at [369, 517] on div "Undo" at bounding box center [369, 657] width 23 height 9
click at [851, 517] on div "Add" at bounding box center [860, 657] width 18 height 9
click at [36, 212] on div at bounding box center [33, 210] width 11 height 11
click at [36, 334] on div at bounding box center [33, 330] width 11 height 11
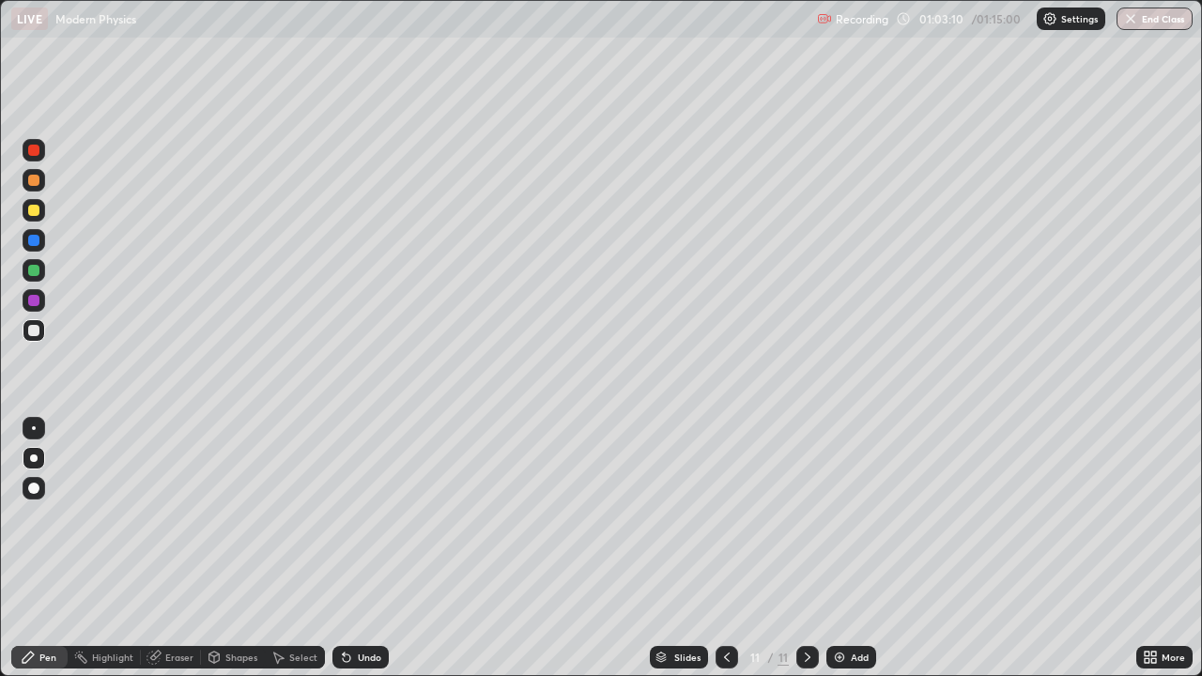
click at [378, 517] on div "Undo" at bounding box center [369, 657] width 23 height 9
click at [367, 517] on div "Undo" at bounding box center [369, 657] width 23 height 9
click at [1178, 20] on button "End Class" at bounding box center [1155, 19] width 76 height 23
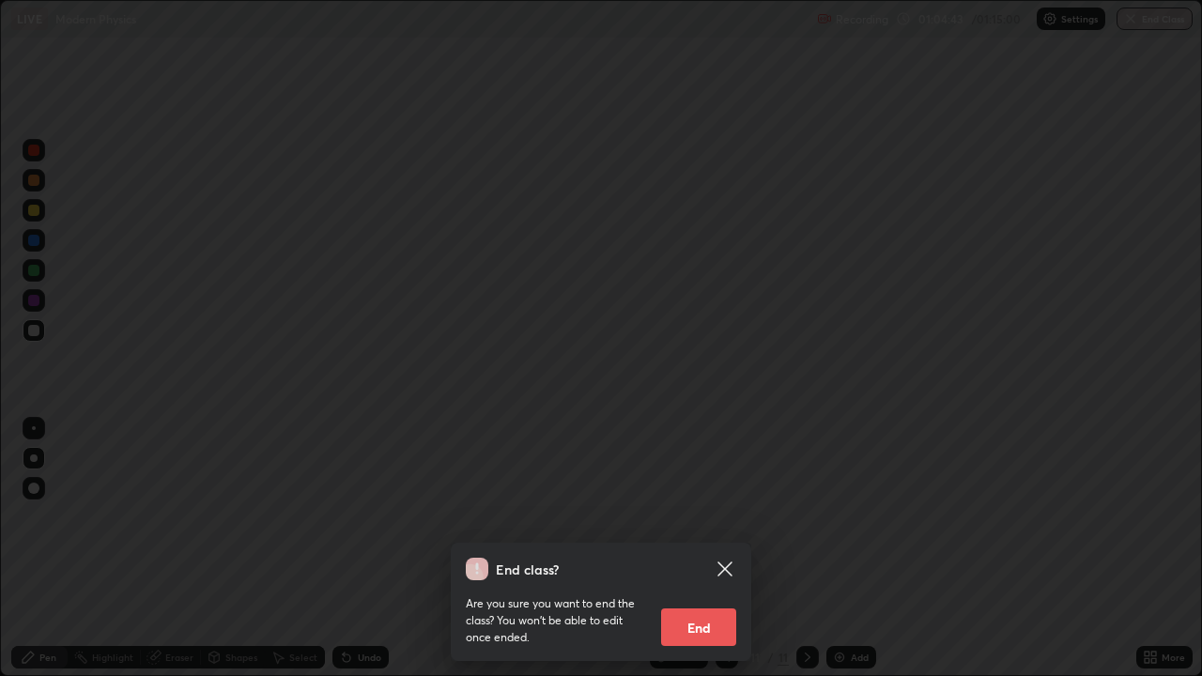
click at [678, 517] on button "End" at bounding box center [698, 628] width 75 height 38
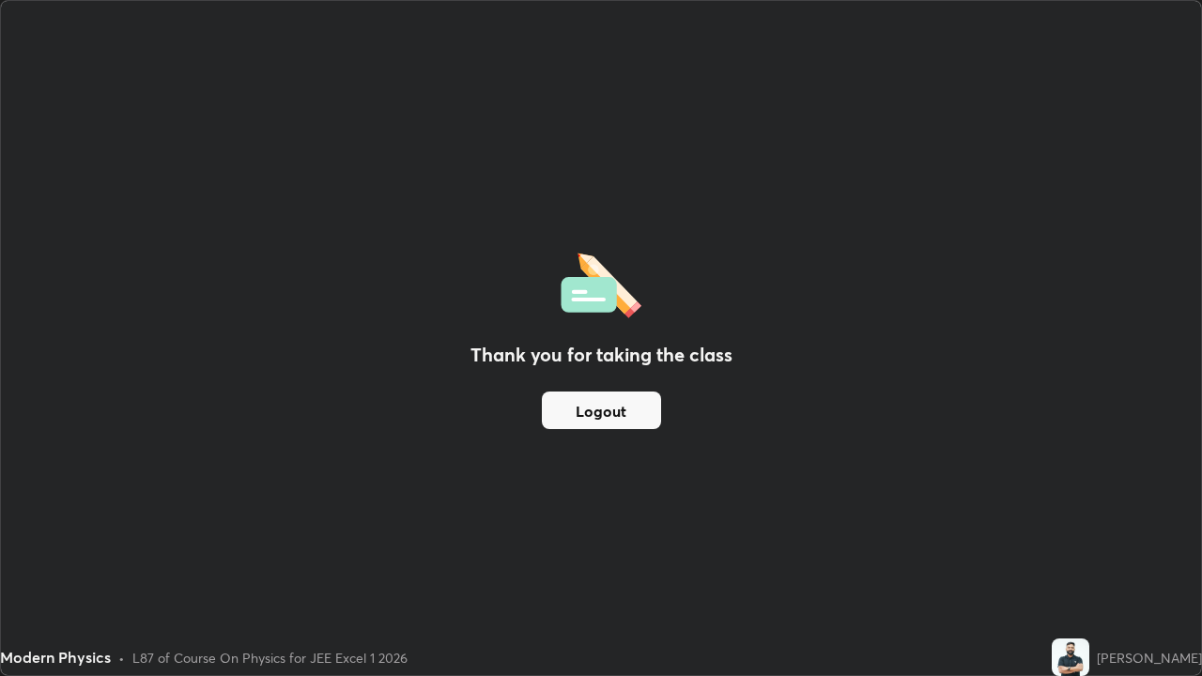
click at [578, 417] on button "Logout" at bounding box center [601, 411] width 119 height 38
